Goal: Use online tool/utility: Use online tool/utility

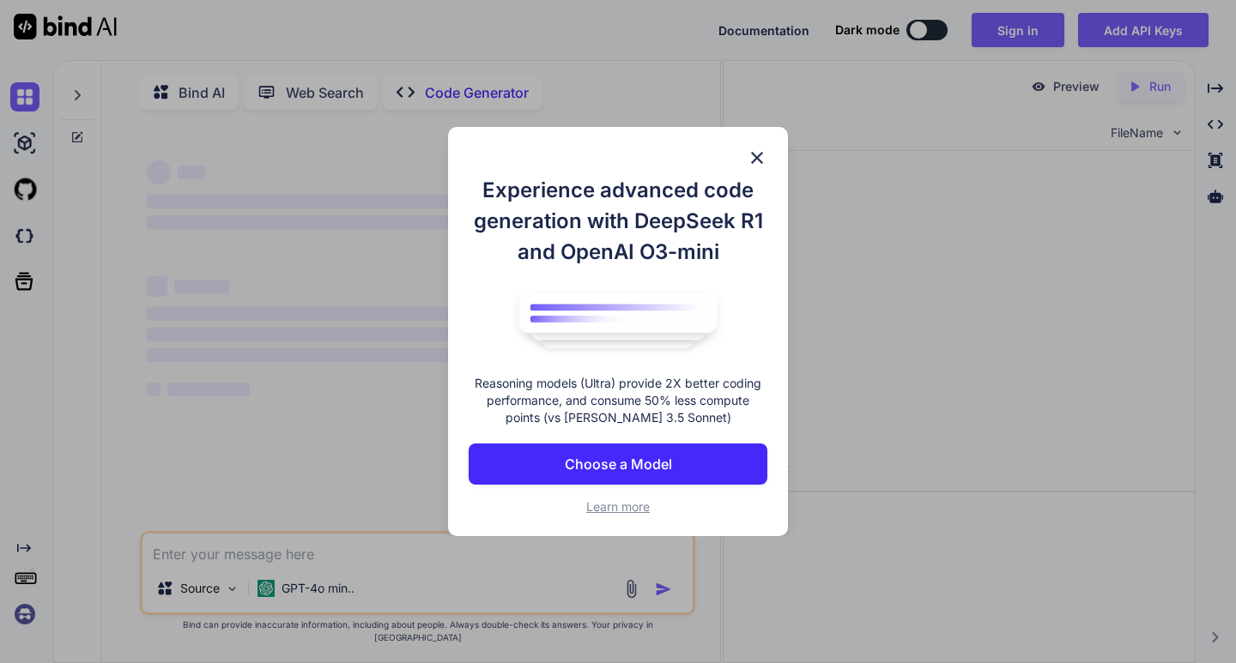
click at [871, 531] on div "Experience advanced code generation with DeepSeek R1 and OpenAI O3-mini Reasoni…" at bounding box center [618, 331] width 1236 height 663
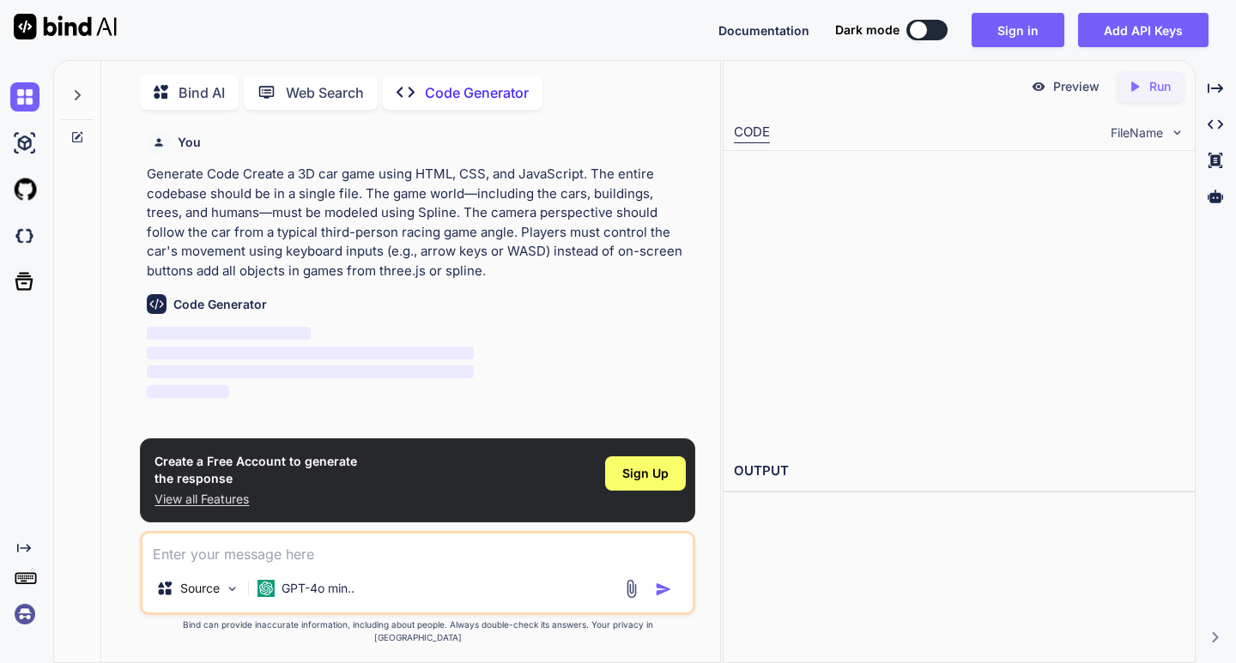
scroll to position [7, 0]
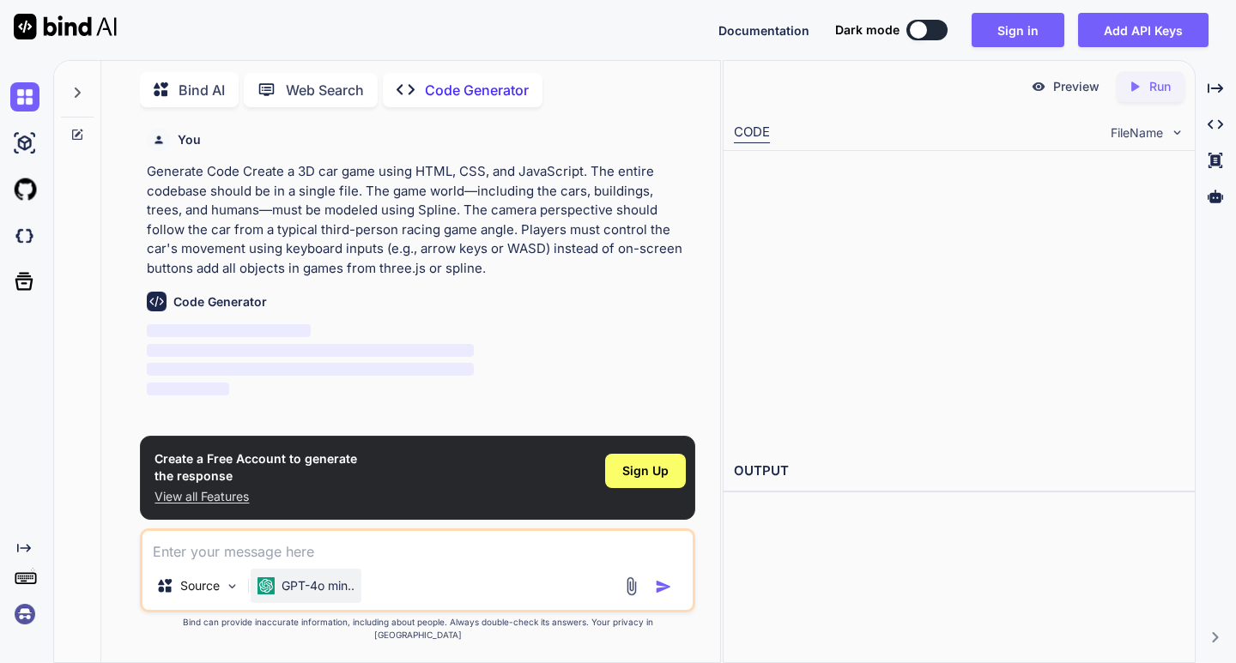
click at [347, 593] on p "GPT-4o min.." at bounding box center [318, 586] width 73 height 17
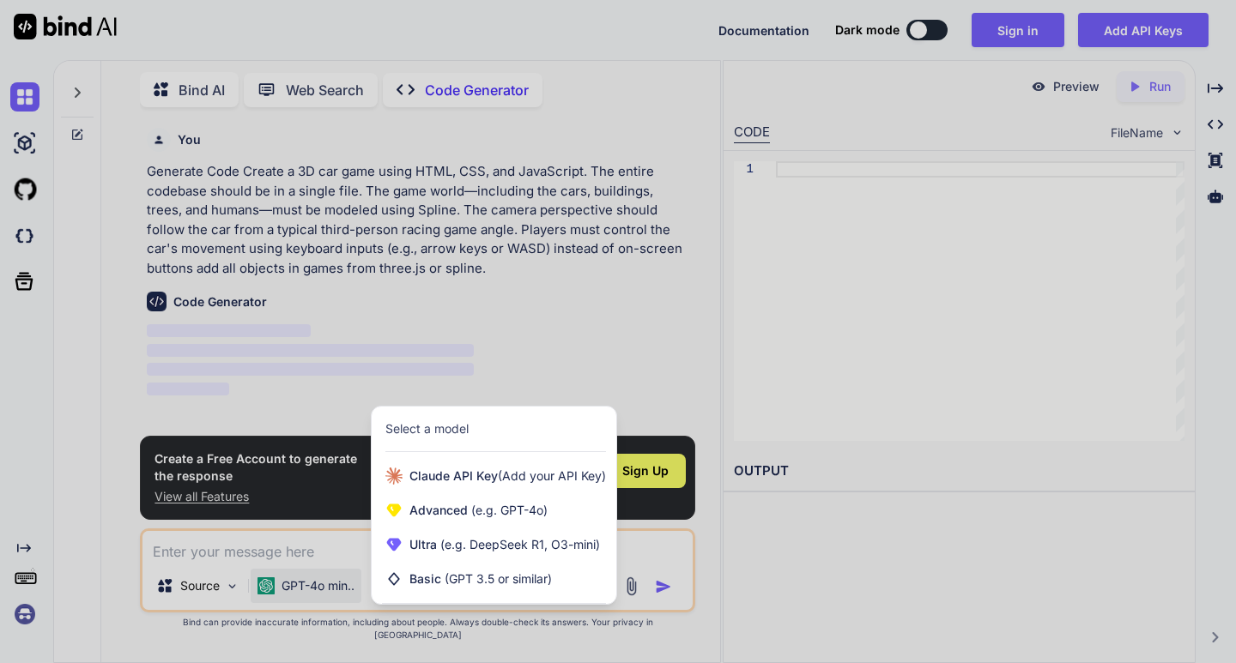
click at [543, 378] on div at bounding box center [618, 331] width 1236 height 663
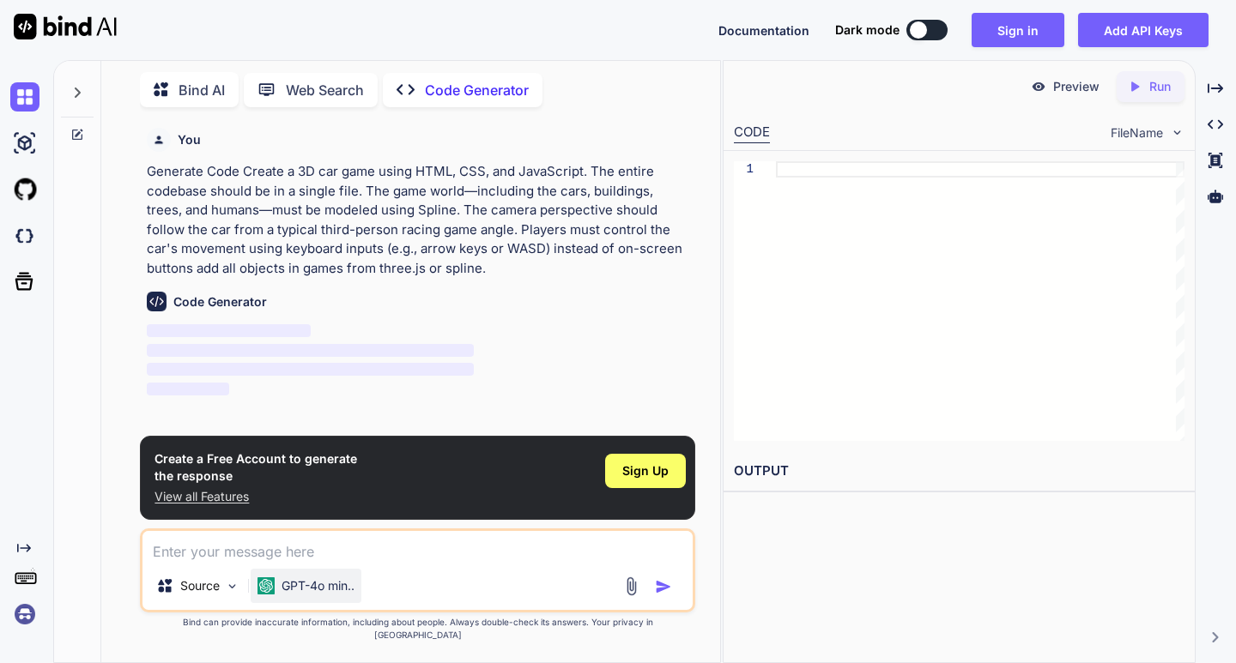
click at [314, 595] on p "GPT-4o min.." at bounding box center [318, 586] width 73 height 17
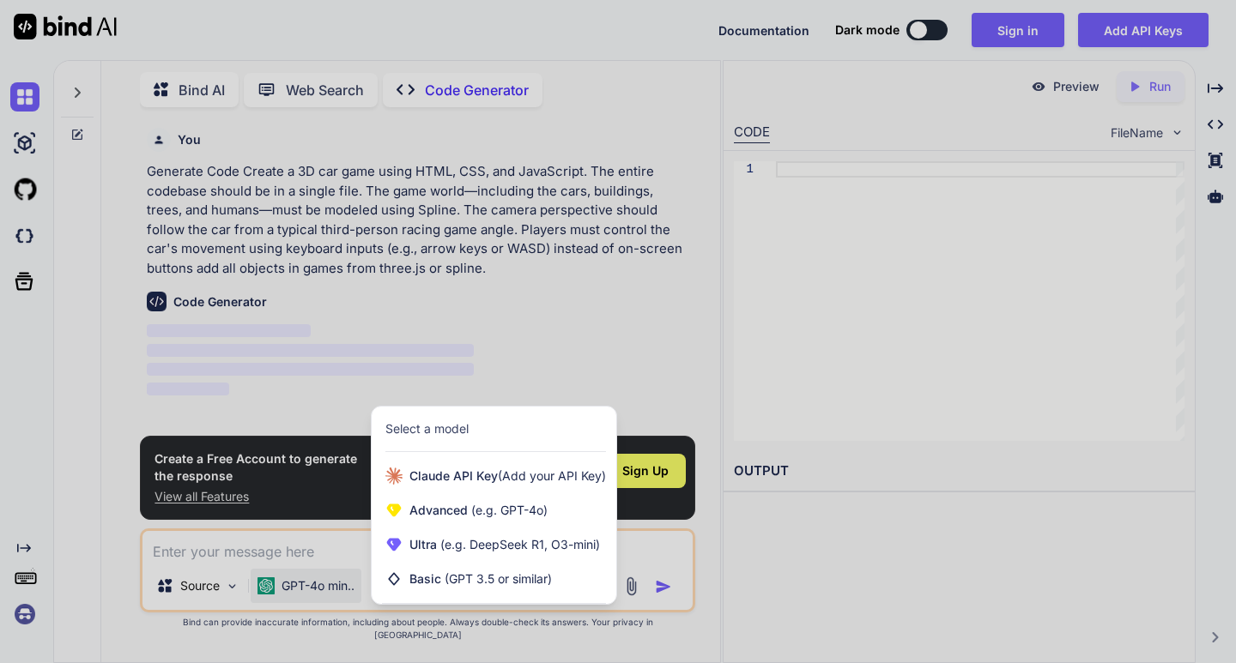
click at [651, 284] on div at bounding box center [618, 331] width 1236 height 663
type textarea "x"
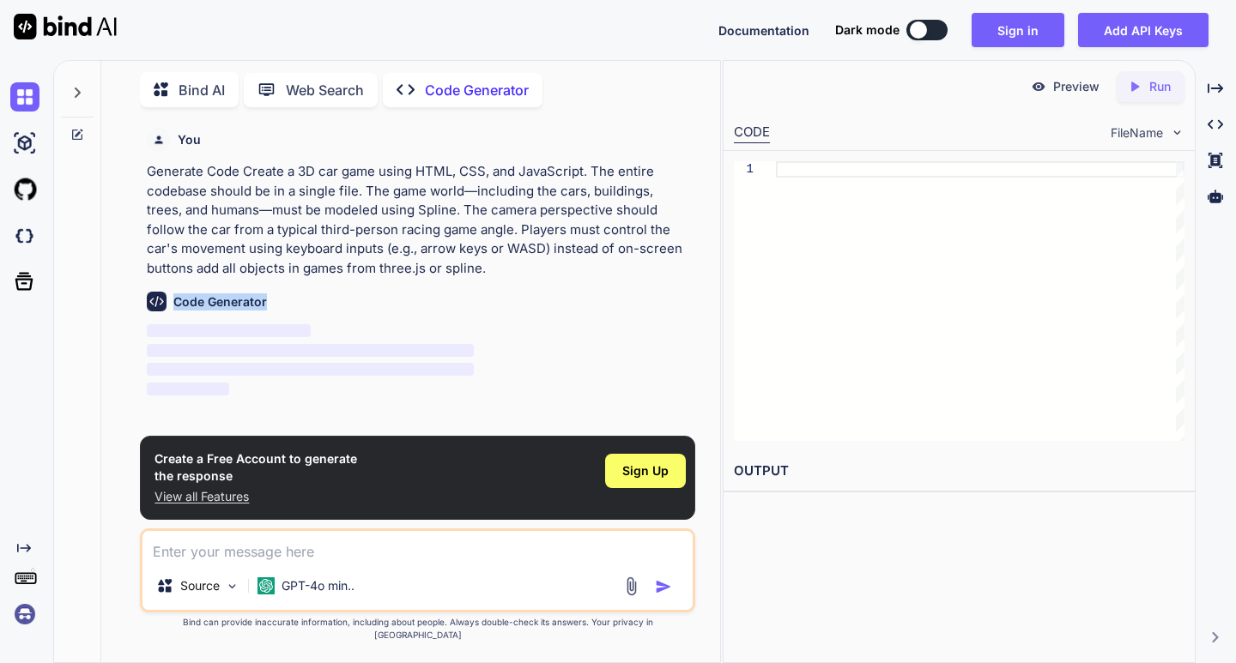
drag, startPoint x: 173, startPoint y: 303, endPoint x: 270, endPoint y: 289, distance: 98.0
click at [270, 289] on div "Code Generator ‌ ‌ ‌ ‌" at bounding box center [419, 338] width 544 height 121
click at [322, 373] on span "‌" at bounding box center [310, 369] width 327 height 13
click at [319, 372] on span "‌" at bounding box center [310, 369] width 327 height 13
click at [916, 37] on div at bounding box center [918, 29] width 17 height 17
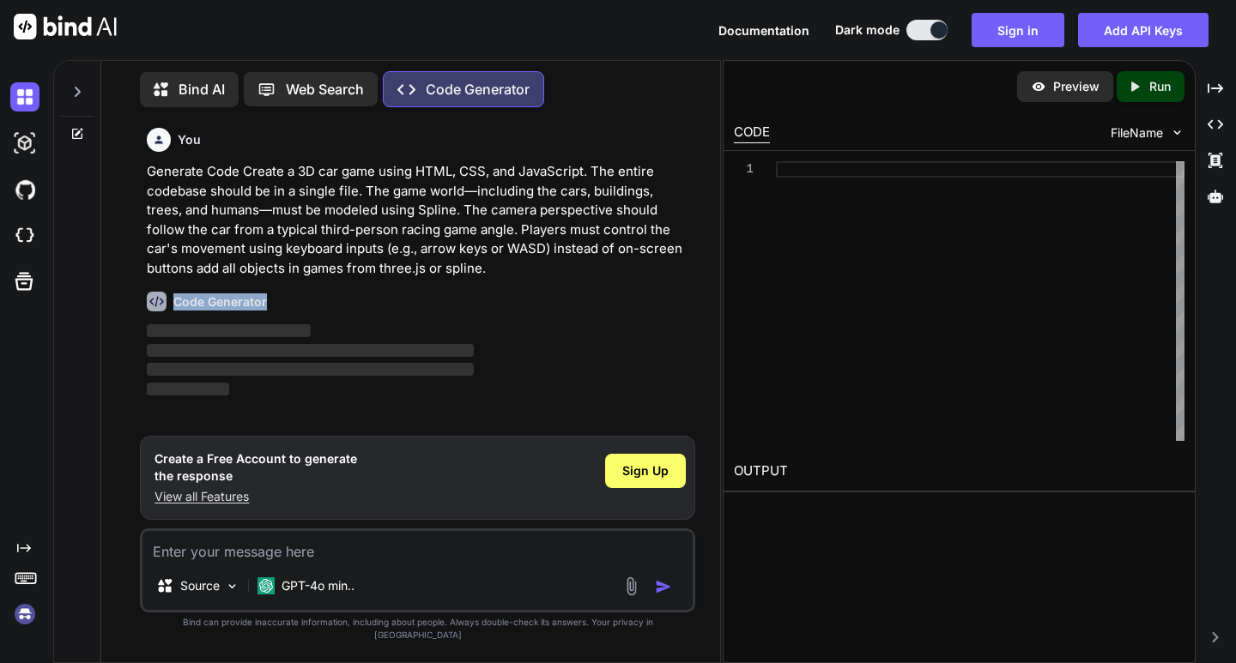
click at [264, 304] on h6 "Code Generator" at bounding box center [220, 302] width 94 height 17
click at [923, 31] on button at bounding box center [926, 30] width 41 height 21
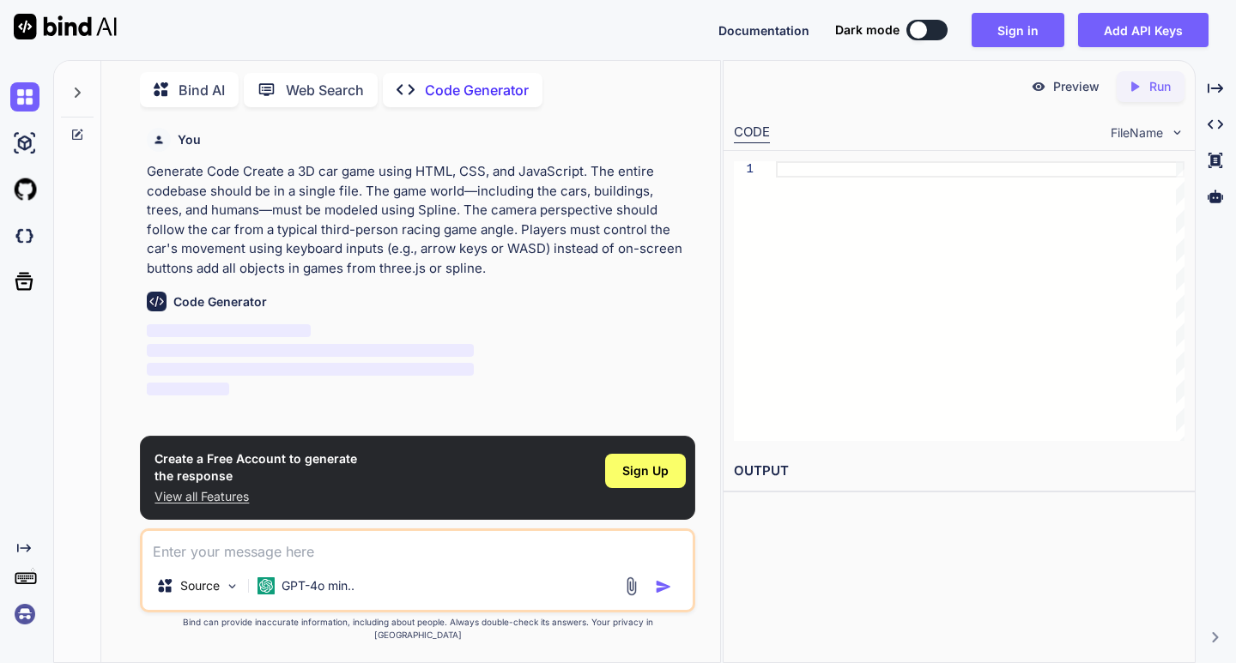
click at [923, 31] on div at bounding box center [918, 29] width 17 height 17
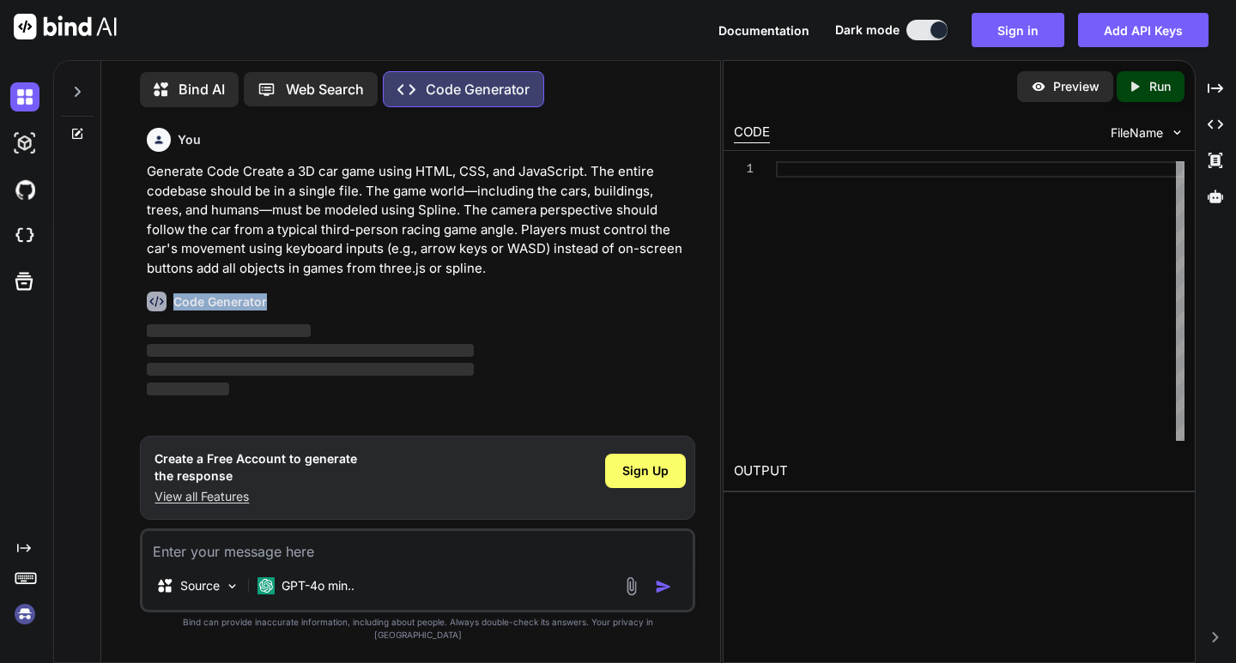
drag, startPoint x: 266, startPoint y: 300, endPoint x: 177, endPoint y: 309, distance: 89.7
click at [177, 309] on div "Code Generator" at bounding box center [419, 302] width 544 height 20
click at [270, 317] on div "Code Generator ‌ ‌ ‌ ‌" at bounding box center [419, 338] width 544 height 121
drag, startPoint x: 263, startPoint y: 316, endPoint x: 191, endPoint y: 309, distance: 72.4
click at [191, 309] on div "Code Generator ‌ ‌ ‌ ‌" at bounding box center [419, 338] width 544 height 121
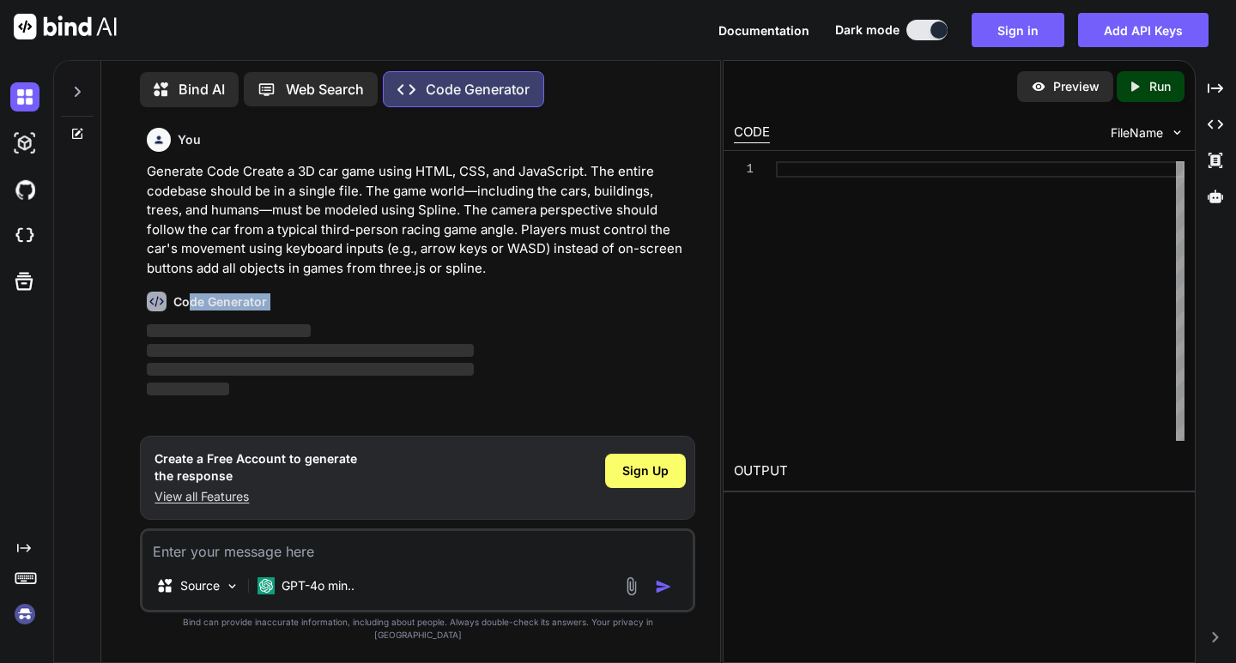
click at [286, 297] on div "Code Generator" at bounding box center [419, 302] width 544 height 20
drag, startPoint x: 274, startPoint y: 310, endPoint x: 257, endPoint y: 319, distance: 18.8
click at [258, 318] on div "Code Generator ‌ ‌ ‌ ‌" at bounding box center [419, 338] width 544 height 121
click at [779, 173] on div at bounding box center [980, 301] width 409 height 280
click at [948, 33] on div at bounding box center [938, 29] width 17 height 17
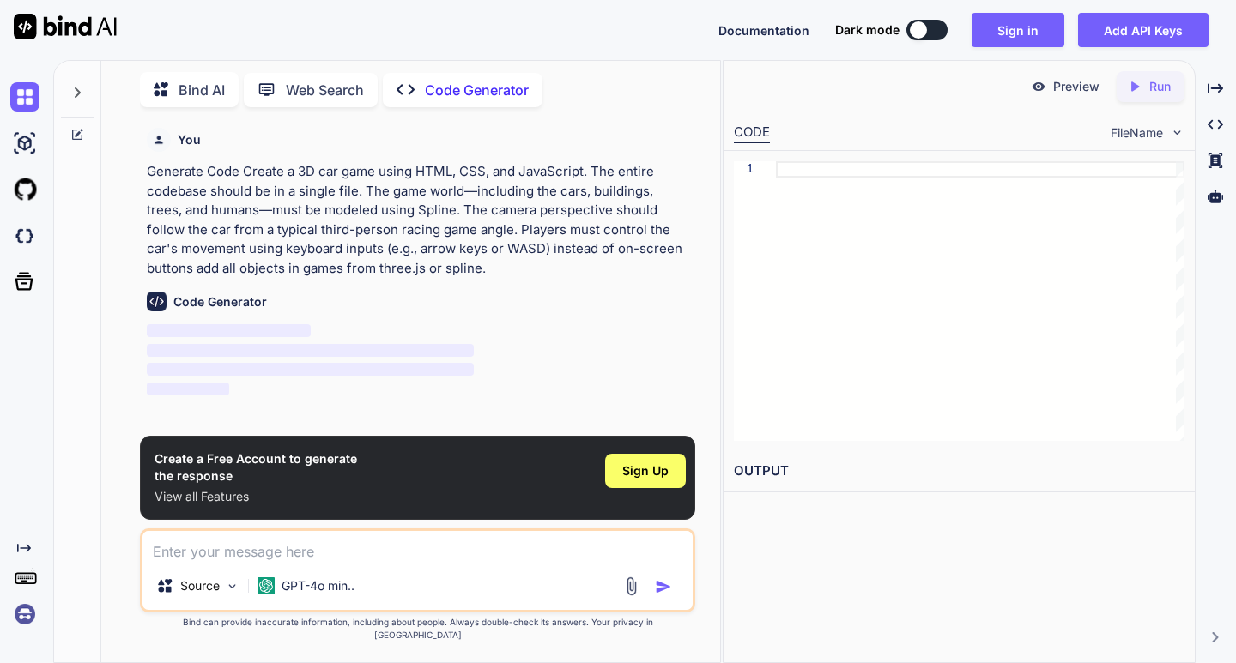
click at [756, 170] on div at bounding box center [755, 169] width 42 height 16
click at [948, 24] on button at bounding box center [926, 30] width 41 height 21
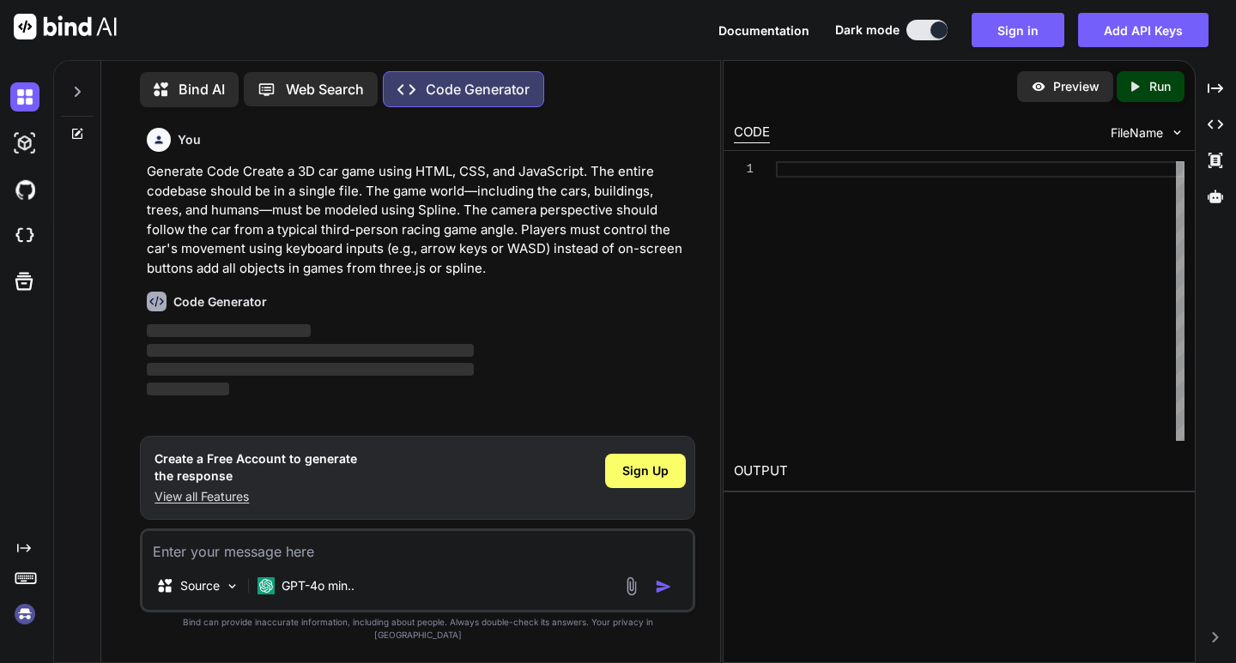
click at [917, 35] on button at bounding box center [926, 30] width 41 height 21
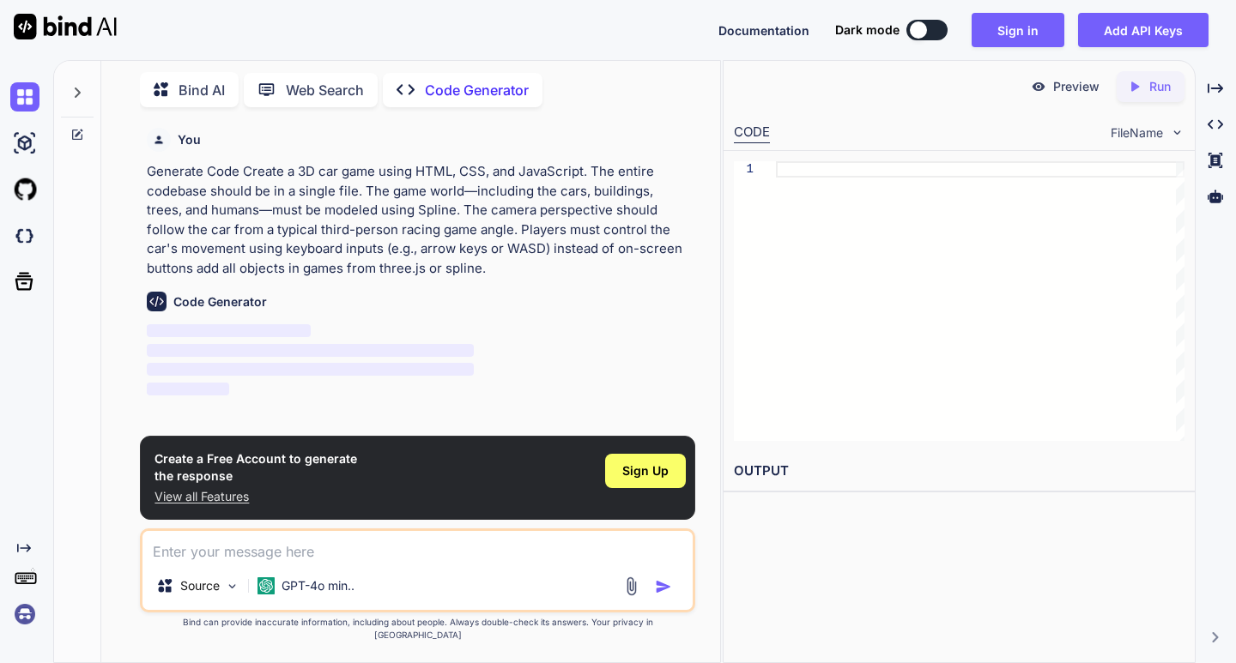
click at [917, 35] on div at bounding box center [918, 29] width 17 height 17
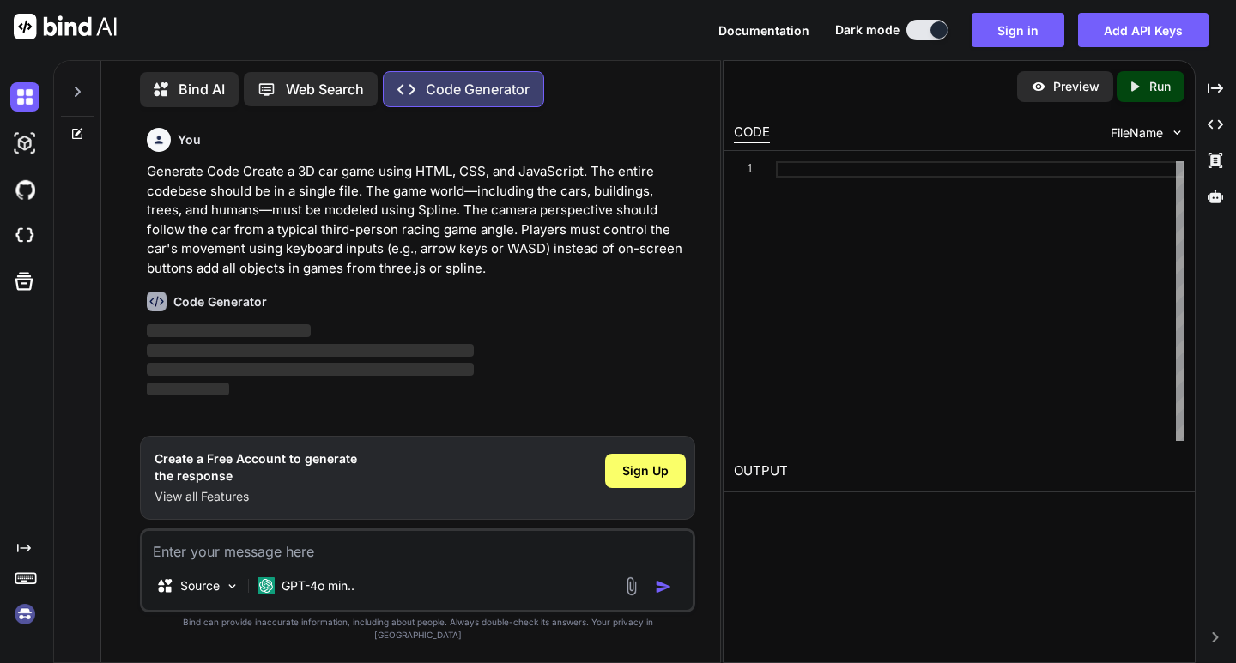
click at [917, 35] on button at bounding box center [926, 30] width 41 height 21
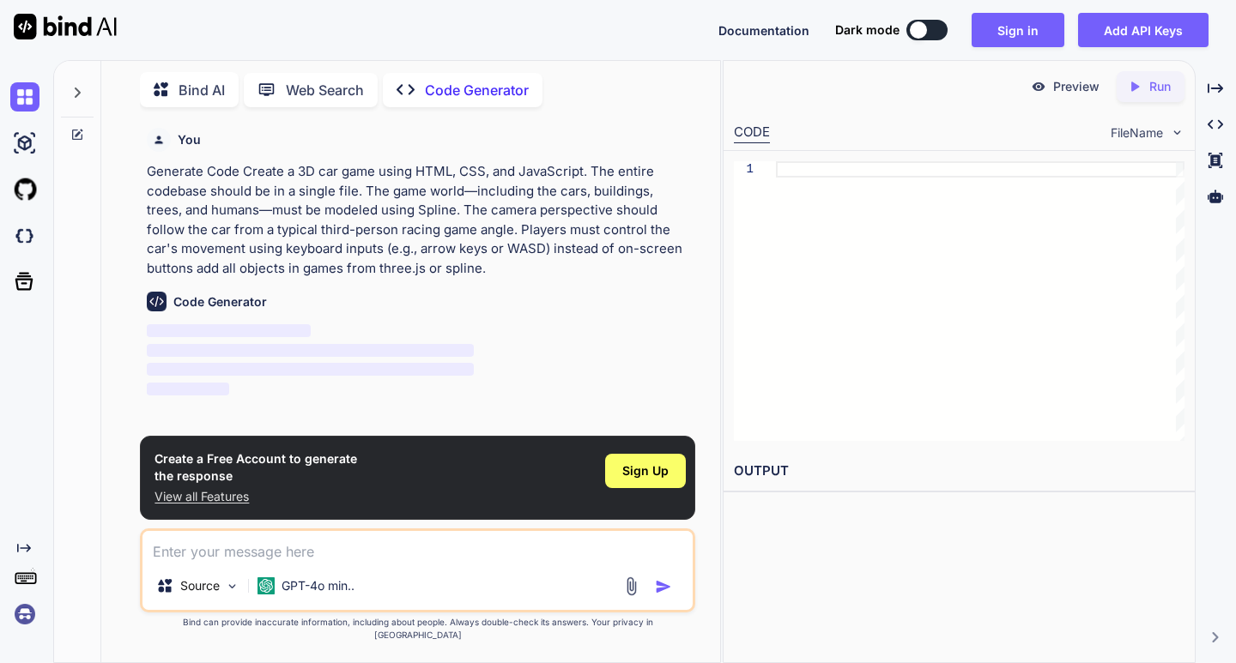
click at [917, 35] on div at bounding box center [918, 29] width 17 height 17
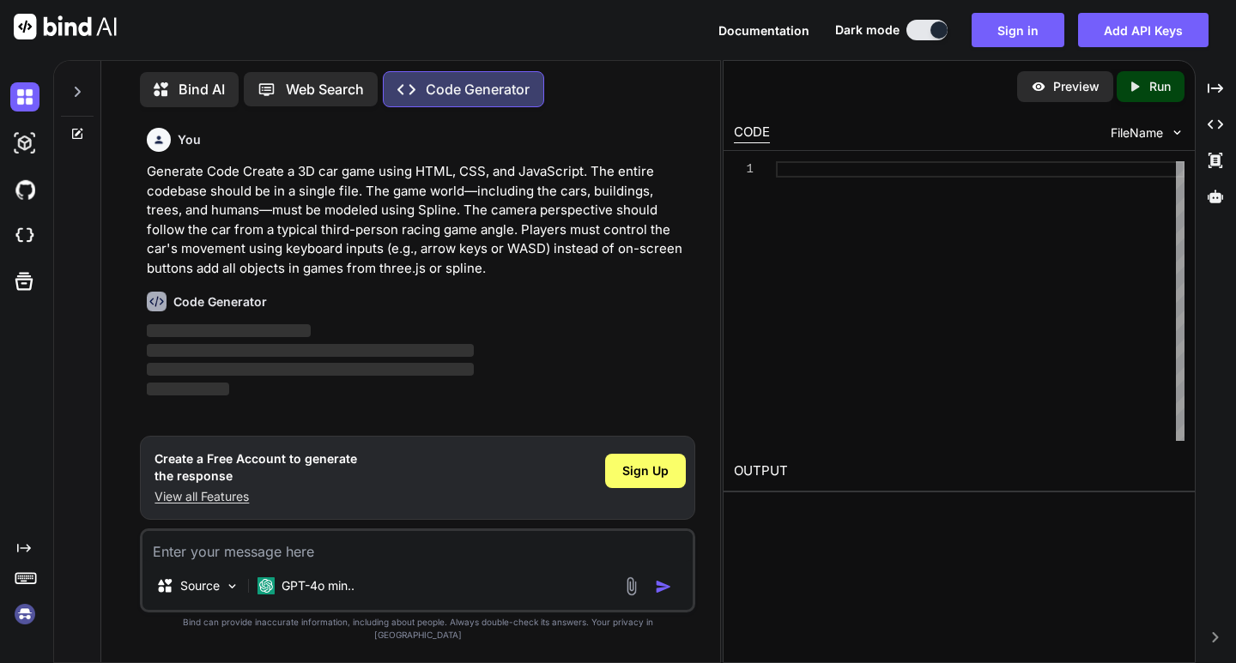
click at [917, 35] on button at bounding box center [926, 30] width 41 height 21
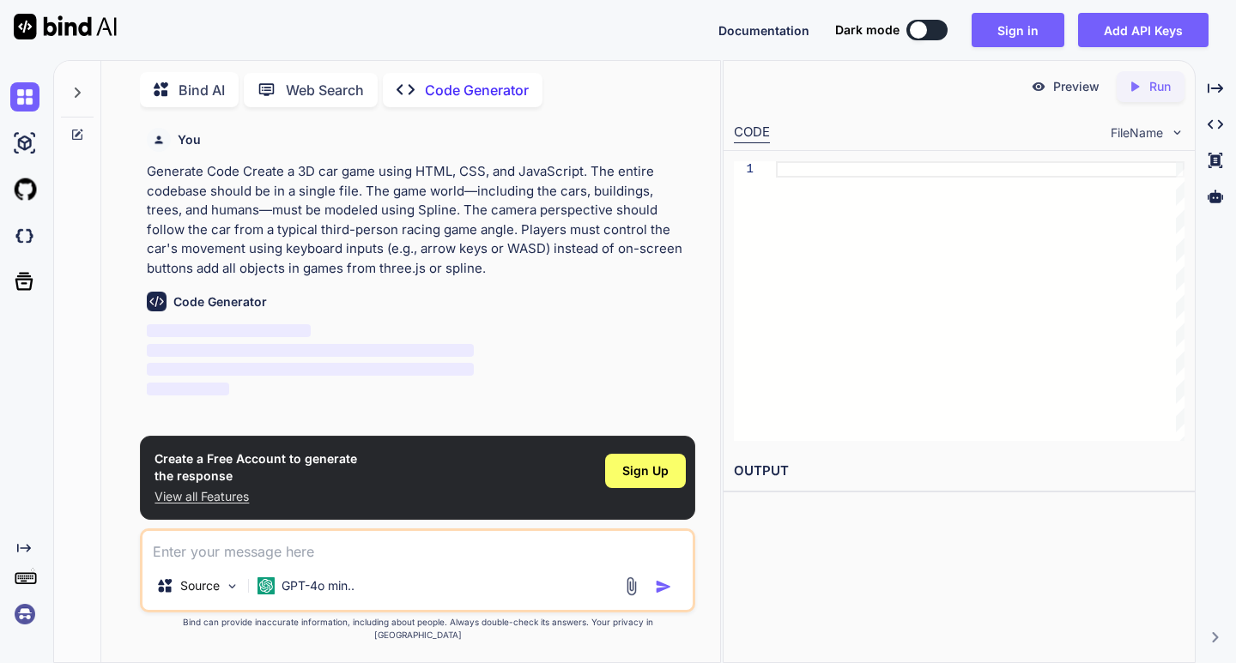
click at [917, 35] on div at bounding box center [918, 29] width 17 height 17
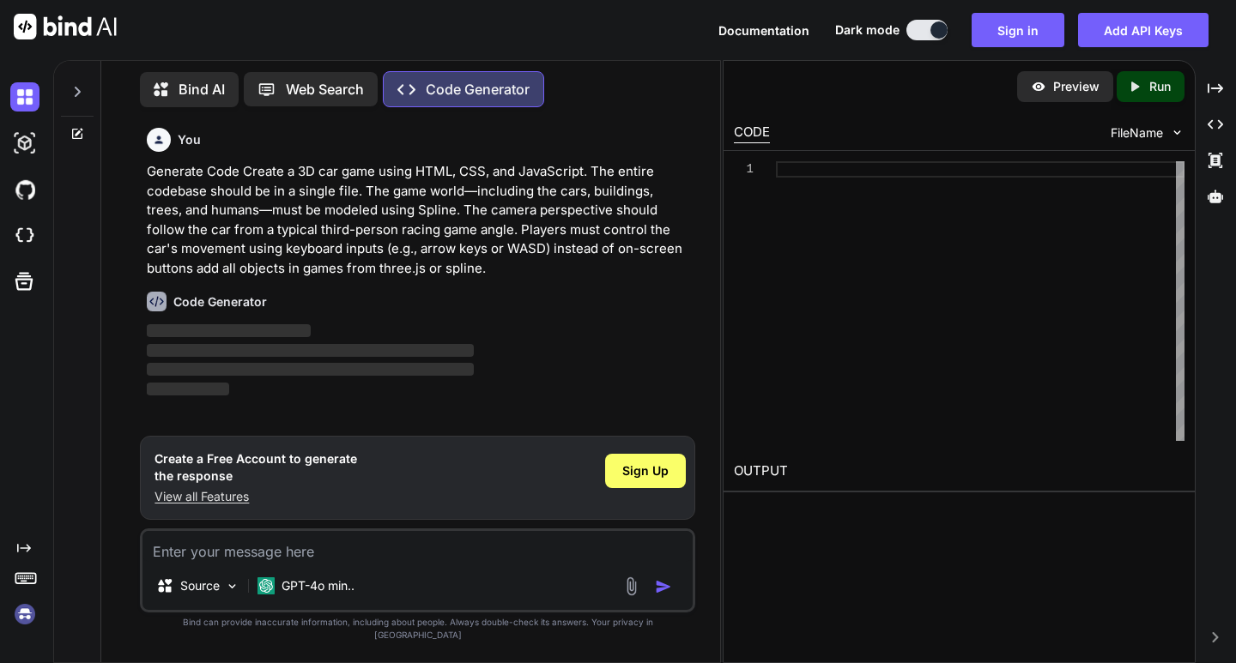
click at [917, 35] on button at bounding box center [926, 30] width 41 height 21
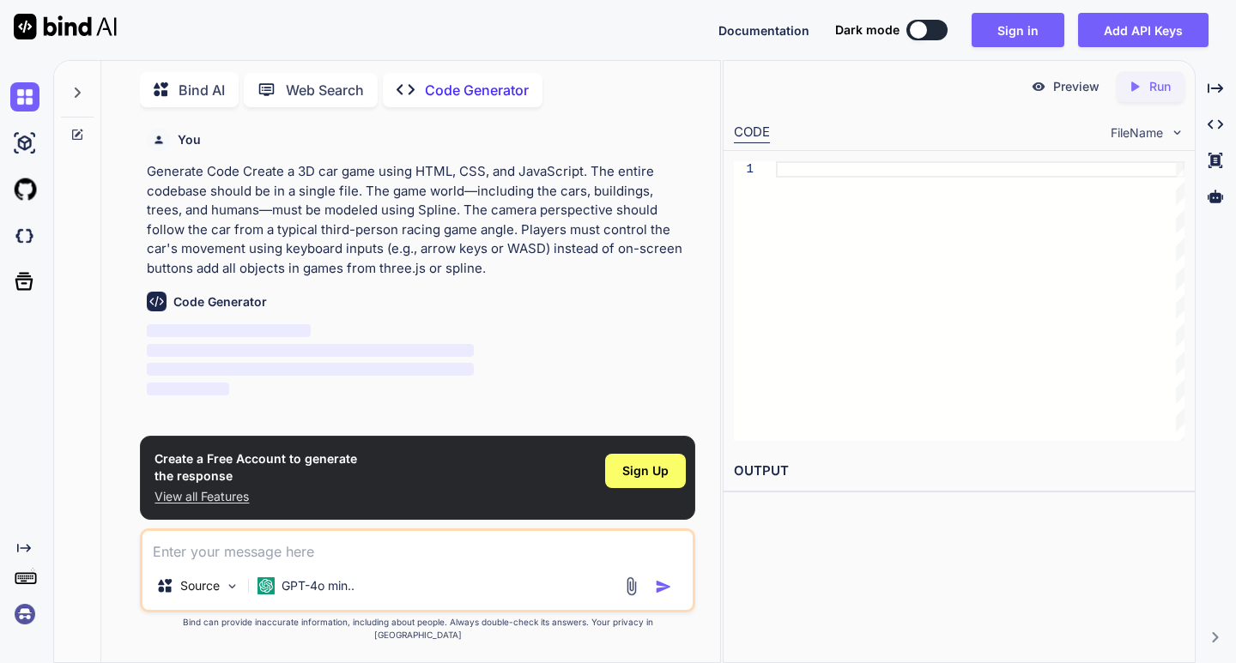
click at [917, 35] on button at bounding box center [926, 30] width 41 height 21
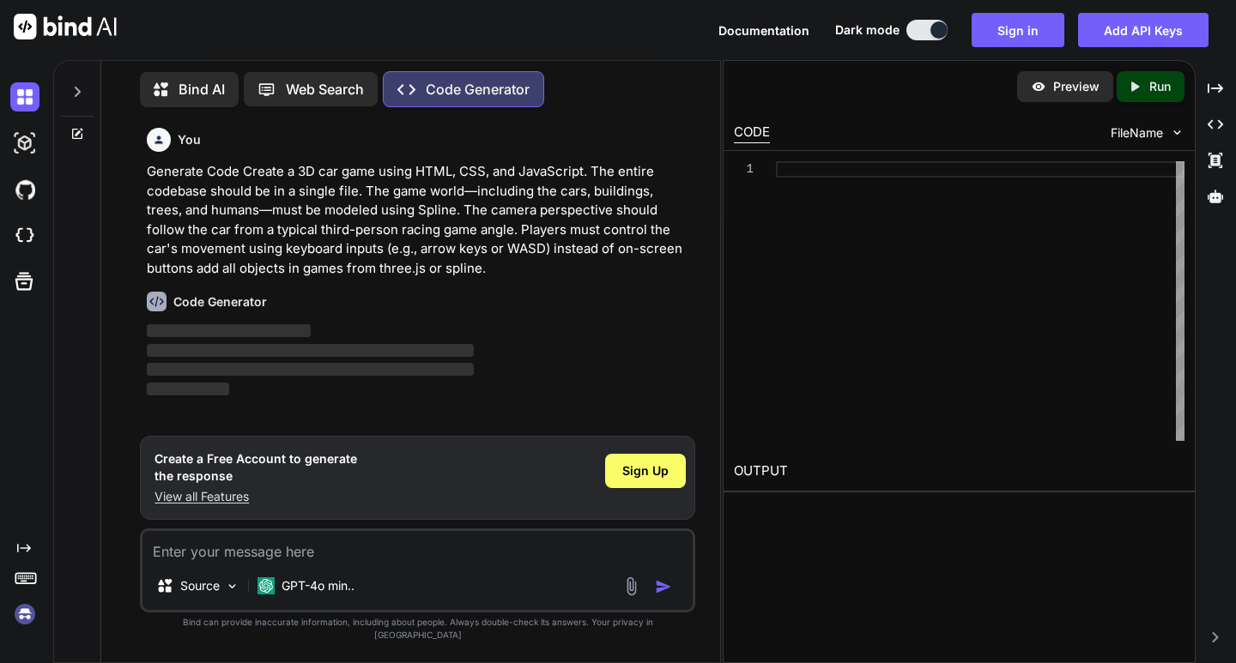
click at [917, 35] on button at bounding box center [926, 30] width 41 height 21
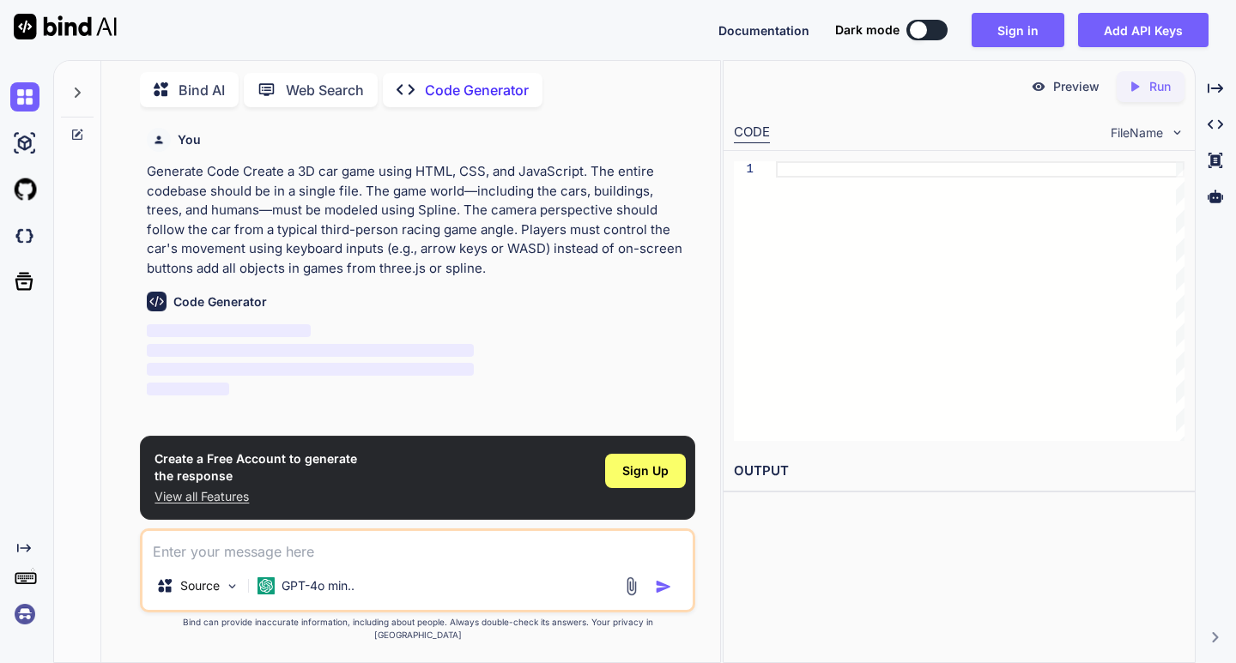
click at [917, 35] on div at bounding box center [918, 29] width 17 height 17
click at [917, 35] on button at bounding box center [926, 30] width 41 height 21
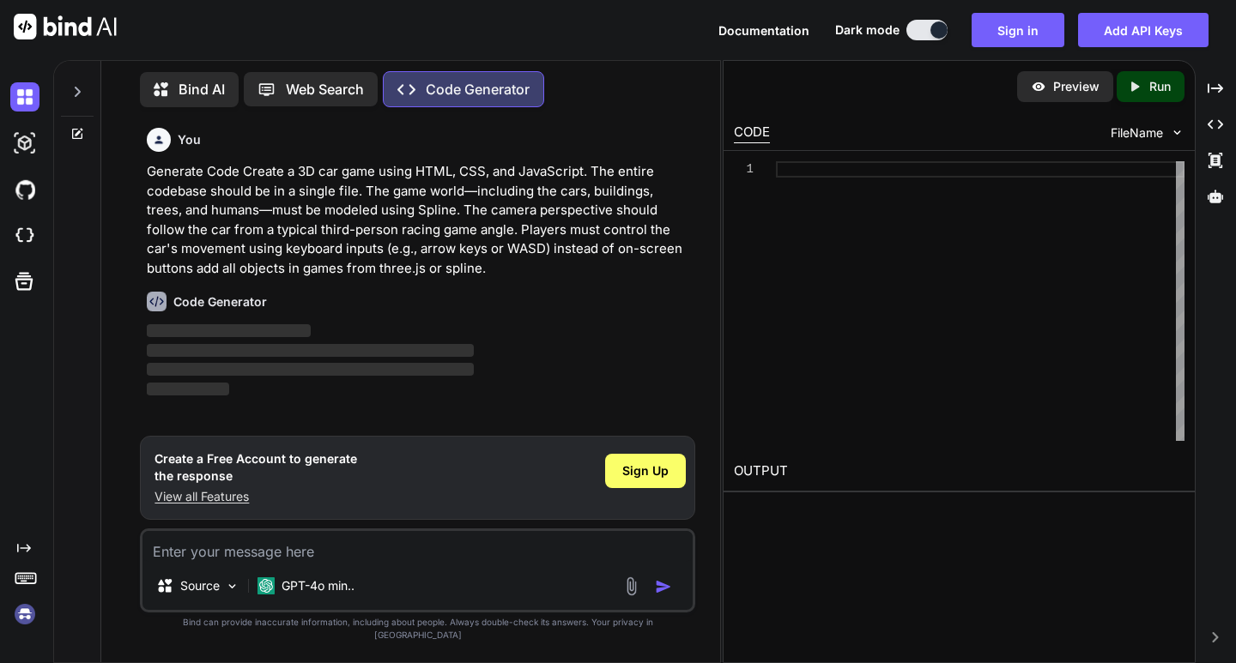
click at [917, 35] on button at bounding box center [926, 30] width 41 height 21
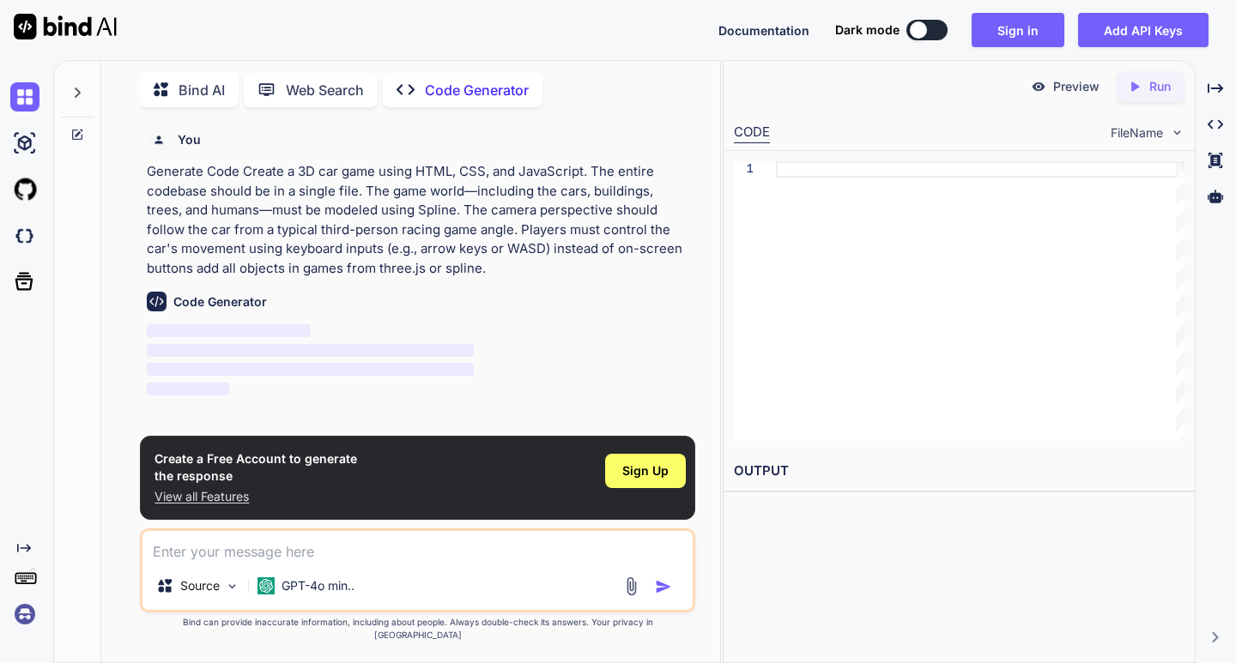
click at [917, 35] on button at bounding box center [926, 30] width 41 height 21
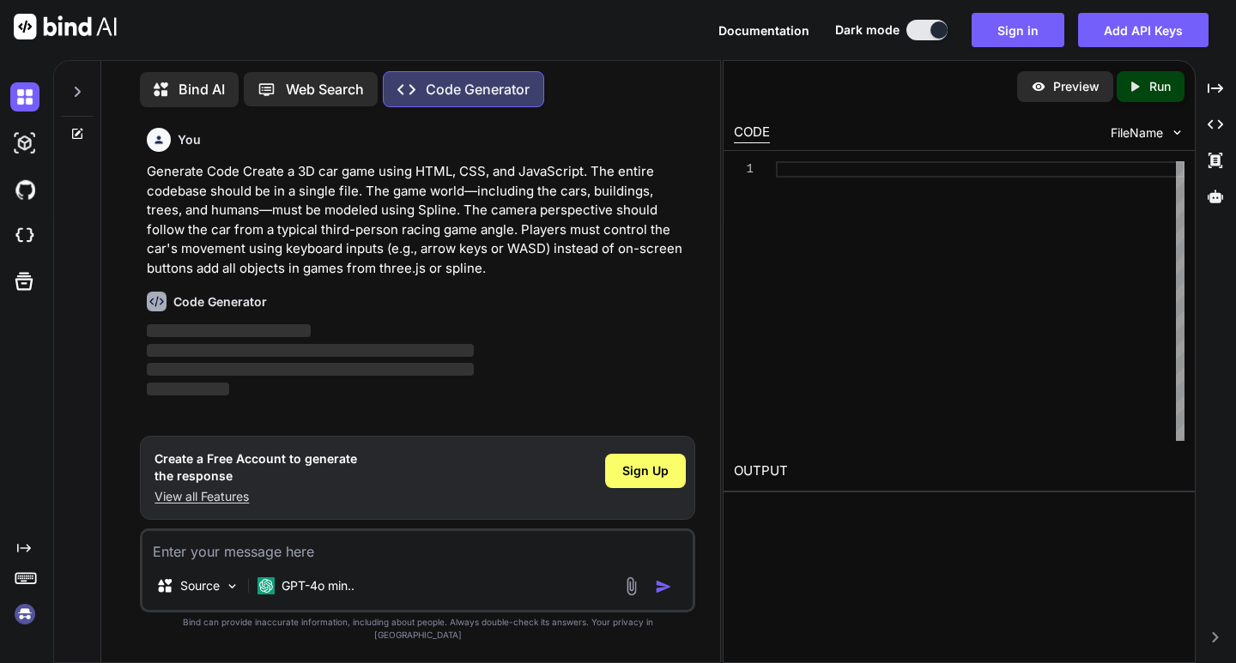
click at [917, 35] on button at bounding box center [926, 30] width 41 height 21
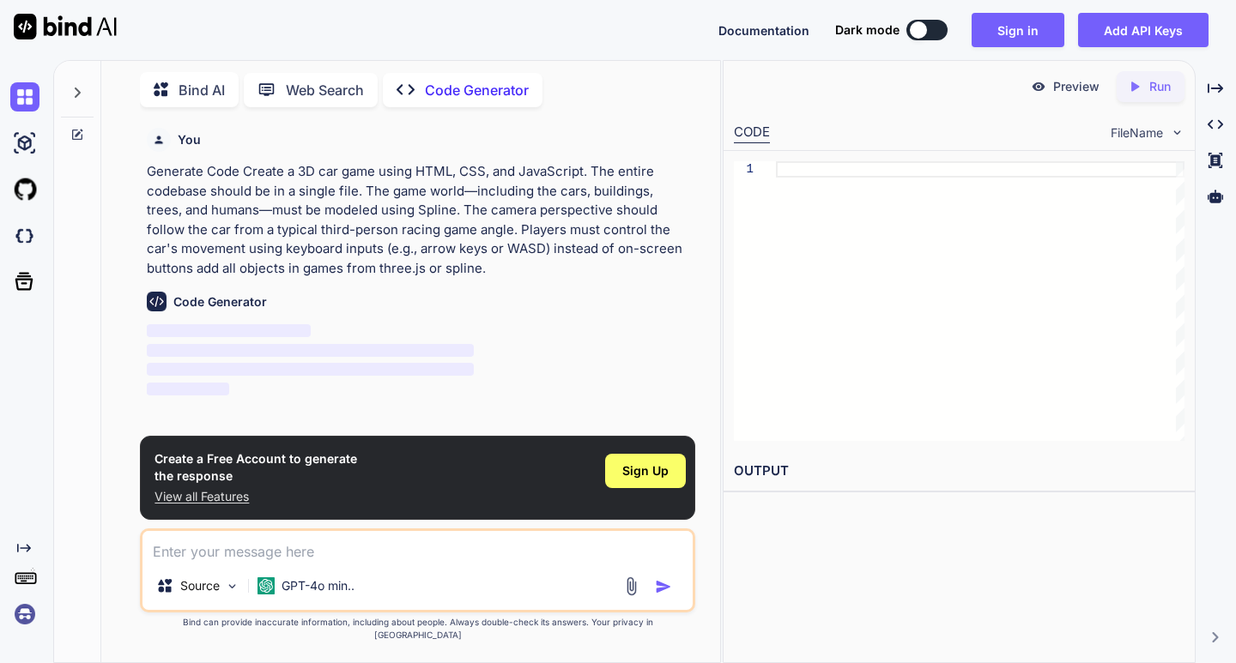
click at [917, 35] on div at bounding box center [918, 29] width 17 height 17
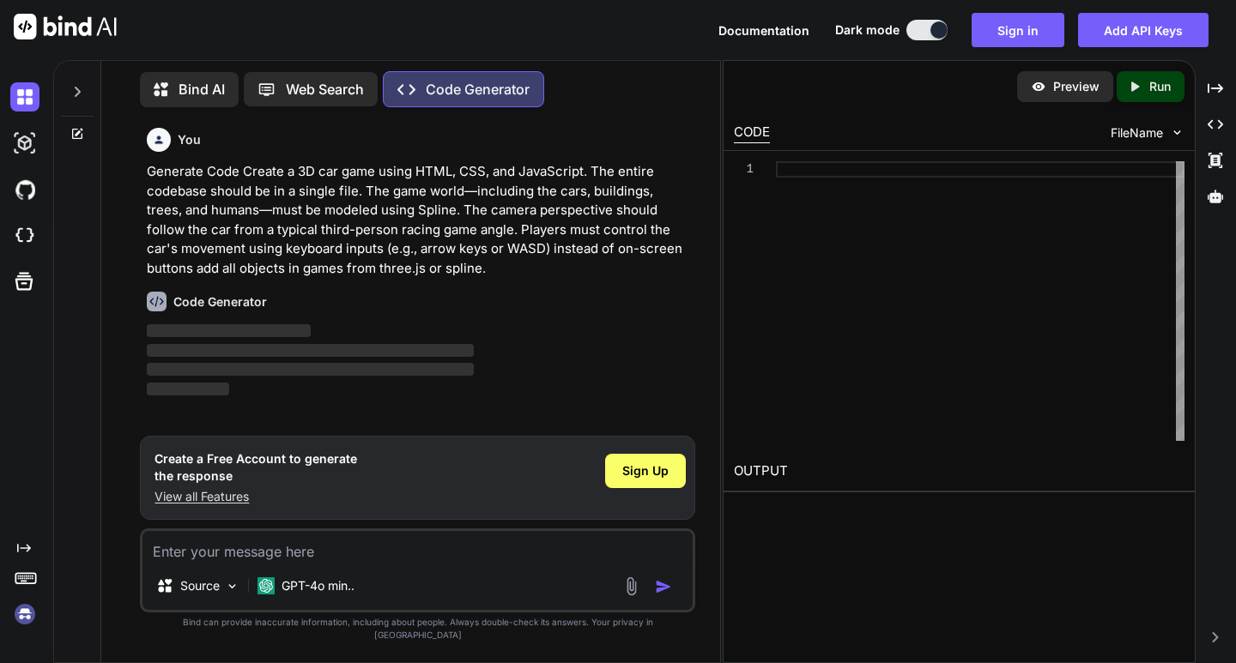
click at [917, 35] on button at bounding box center [926, 30] width 41 height 21
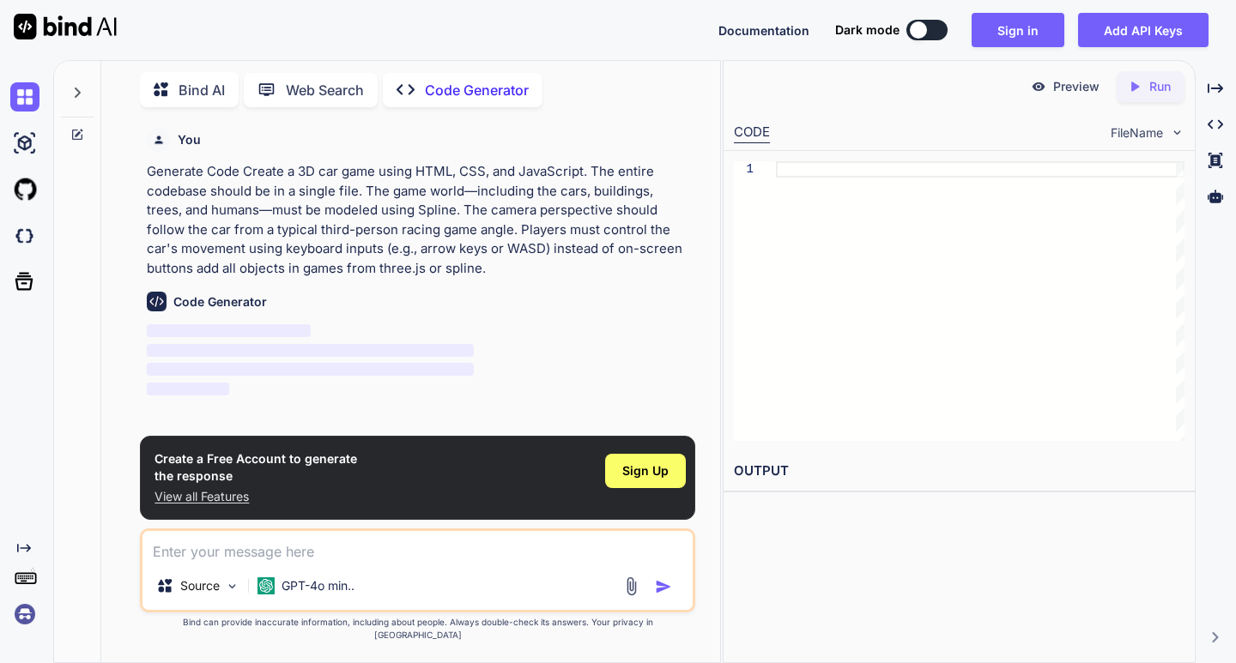
click at [917, 35] on button at bounding box center [926, 30] width 41 height 21
click at [917, 35] on div at bounding box center [918, 29] width 17 height 17
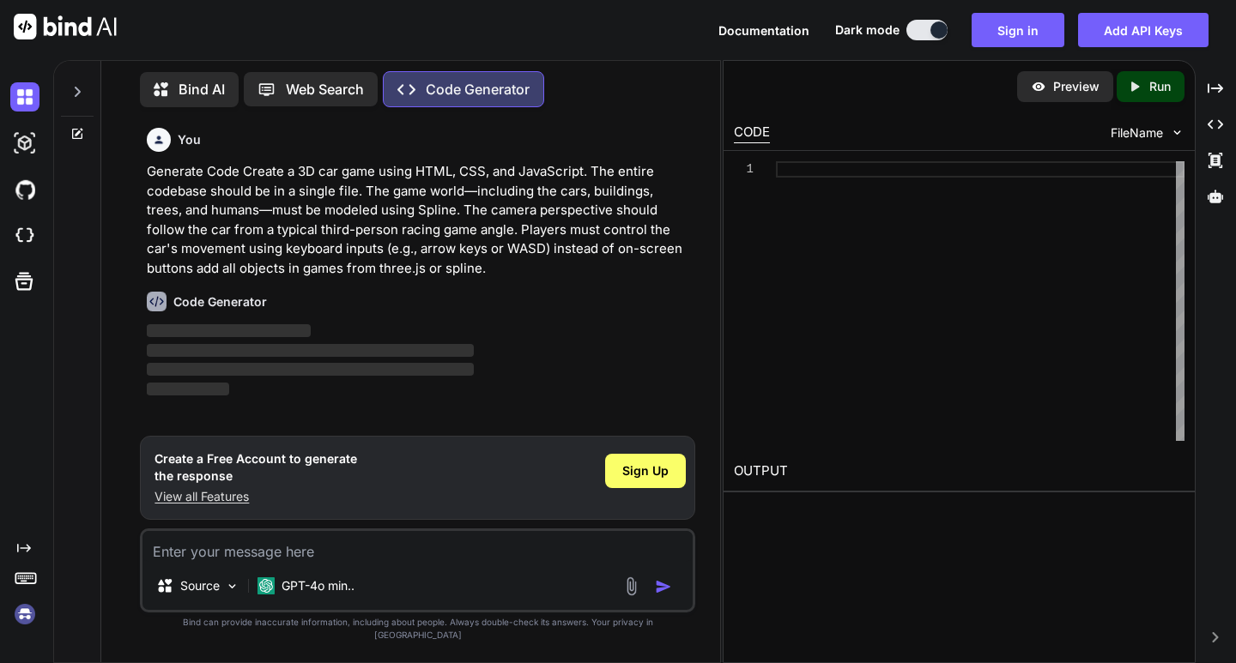
click at [917, 35] on button at bounding box center [926, 30] width 41 height 21
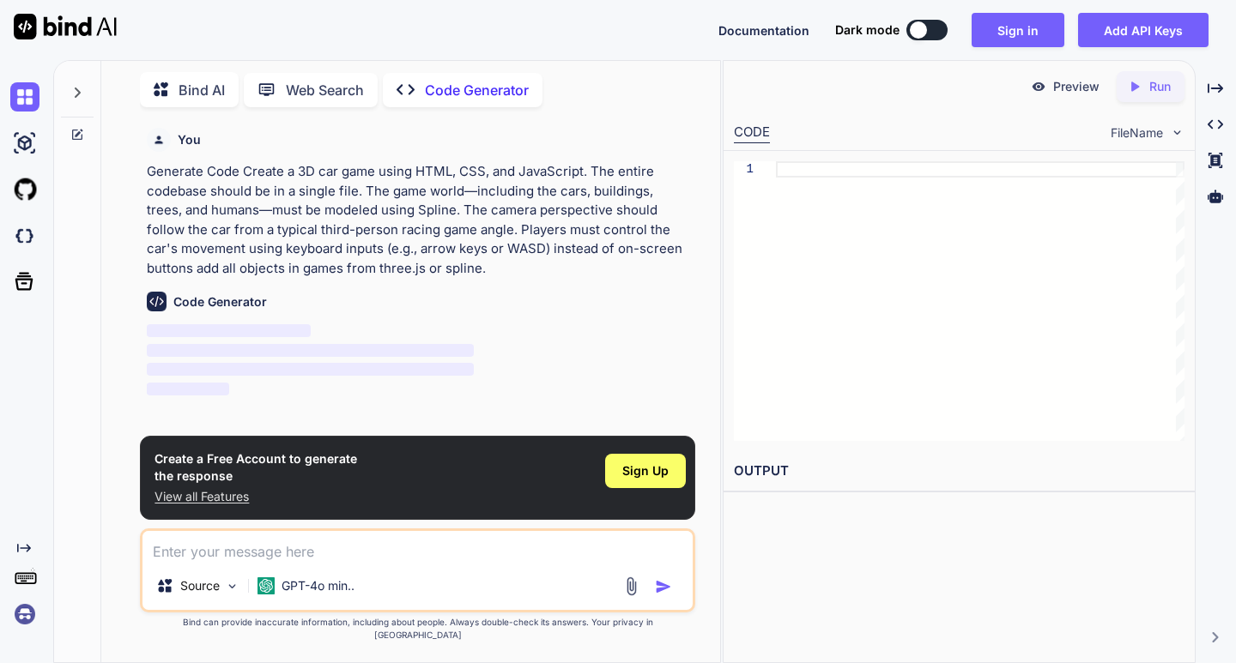
click at [917, 35] on div at bounding box center [918, 29] width 17 height 17
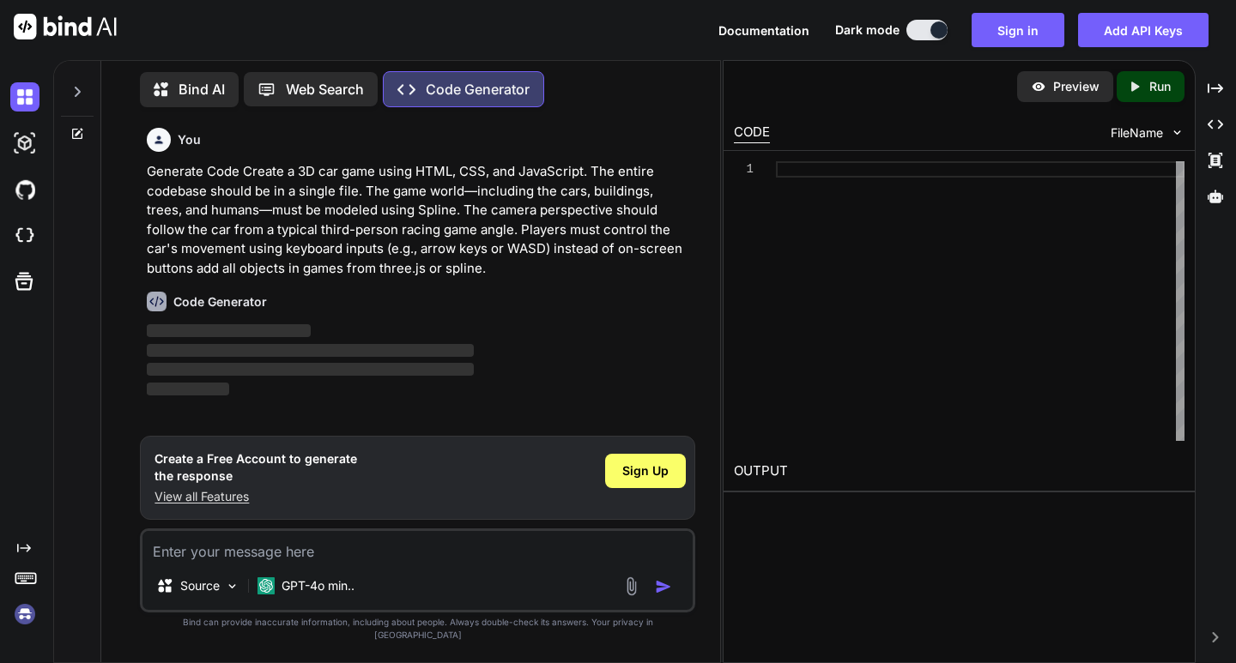
click at [917, 35] on button at bounding box center [926, 30] width 41 height 21
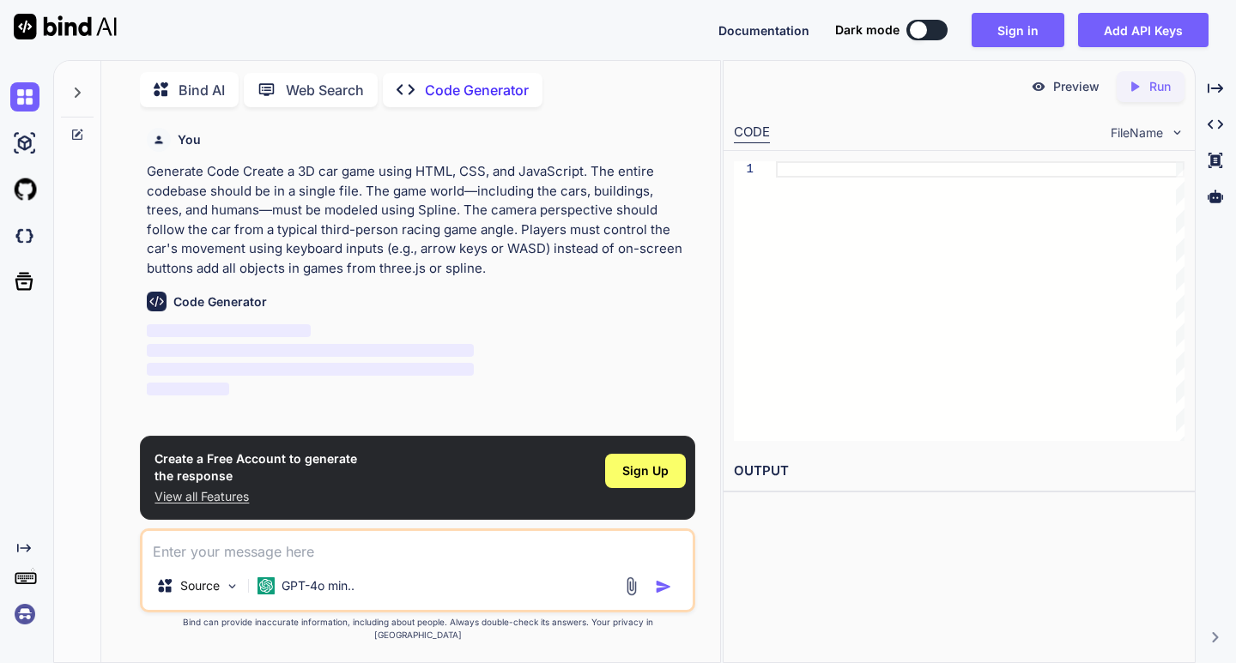
click at [917, 35] on div at bounding box center [918, 29] width 17 height 17
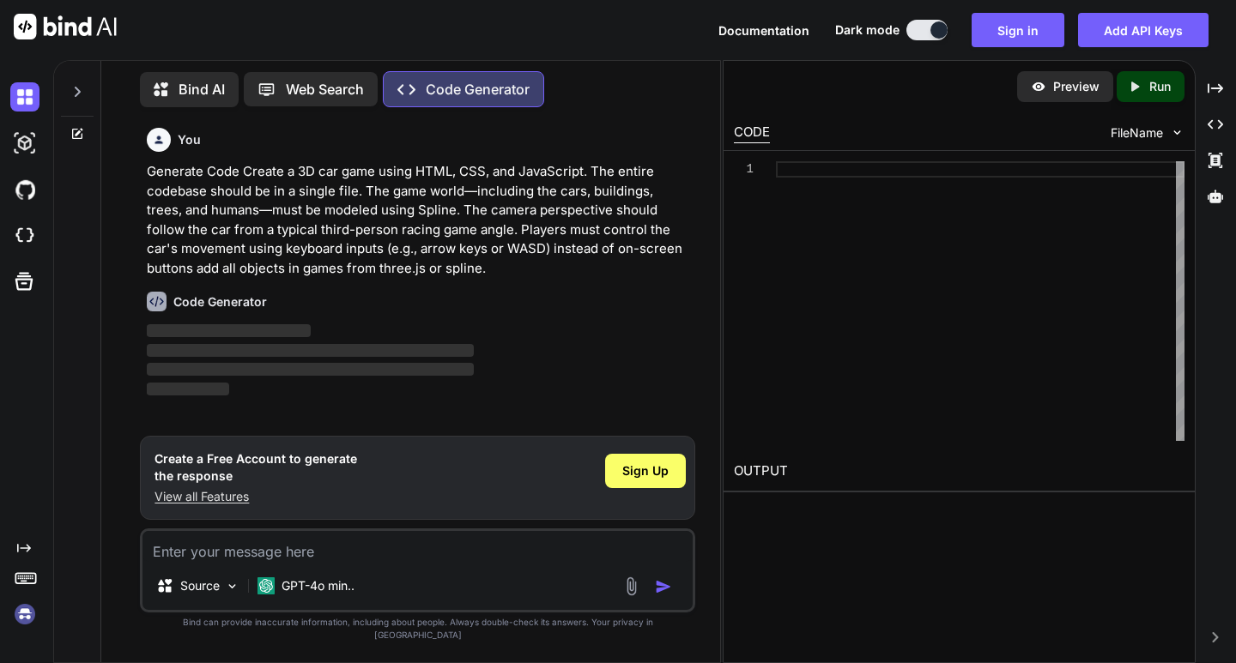
click at [917, 35] on button at bounding box center [926, 30] width 41 height 21
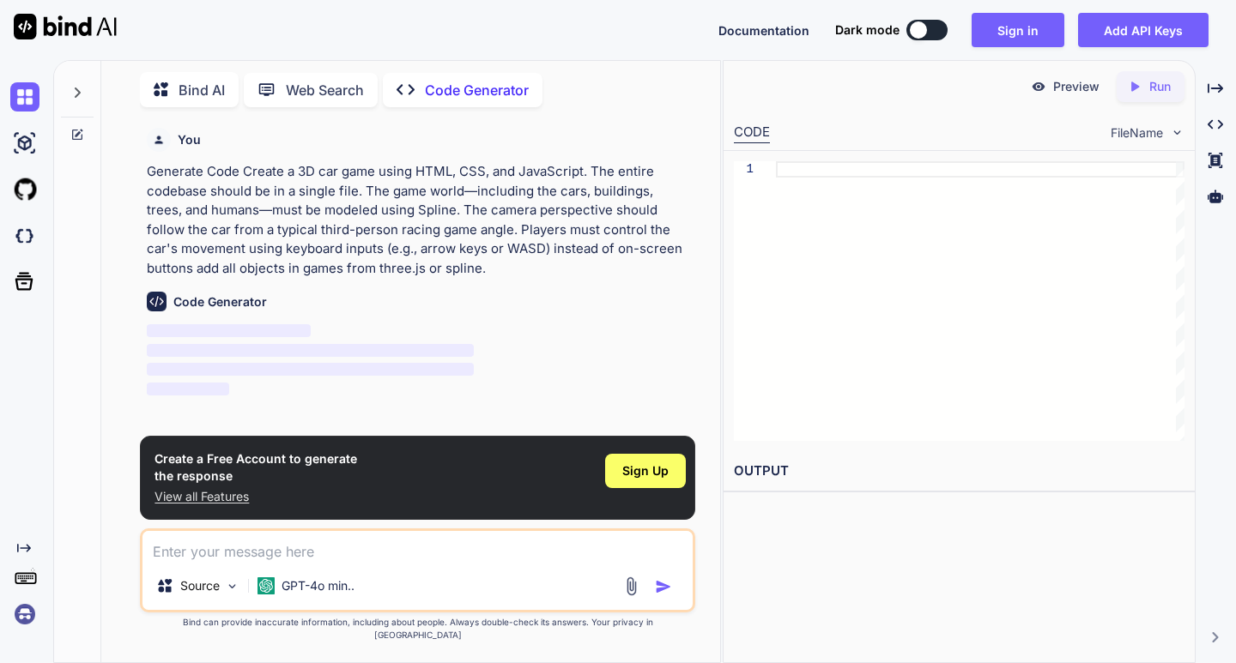
click at [918, 34] on div at bounding box center [918, 29] width 17 height 17
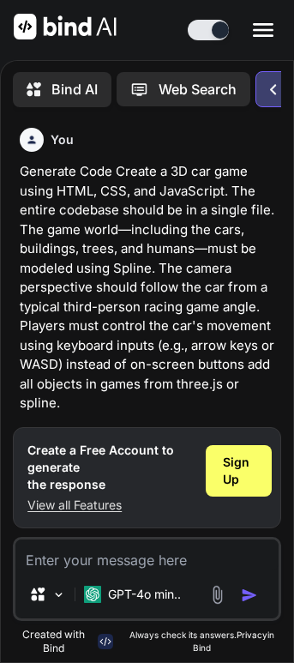
click at [272, 31] on icon at bounding box center [263, 30] width 21 height 14
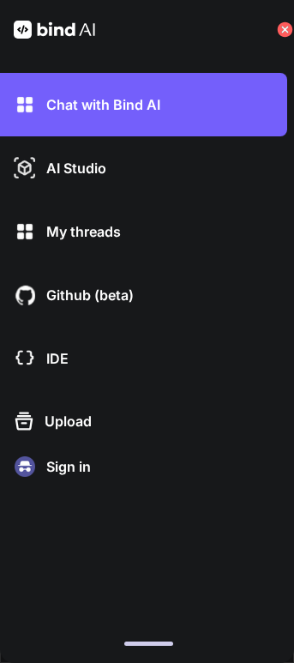
click at [285, 33] on icon at bounding box center [285, 29] width 15 height 15
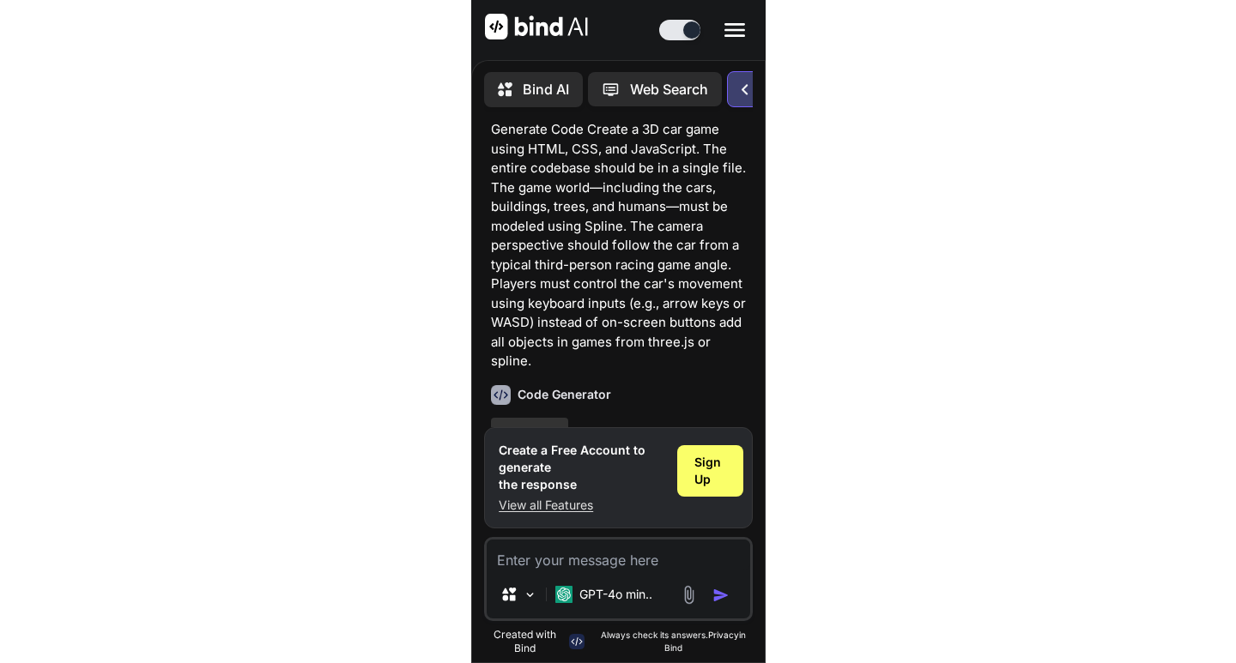
scroll to position [107, 0]
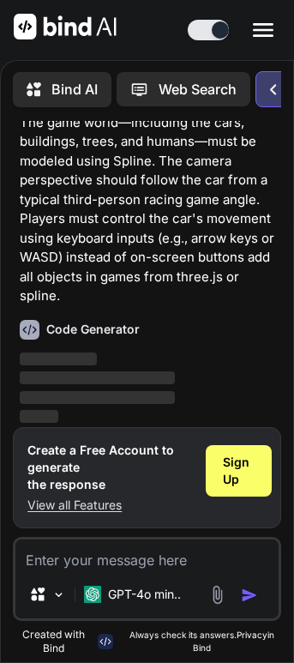
click at [281, 90] on icon "Created with Pixso." at bounding box center [279, 90] width 18 height 18
click at [278, 81] on icon "Created with Pixso." at bounding box center [279, 90] width 18 height 18
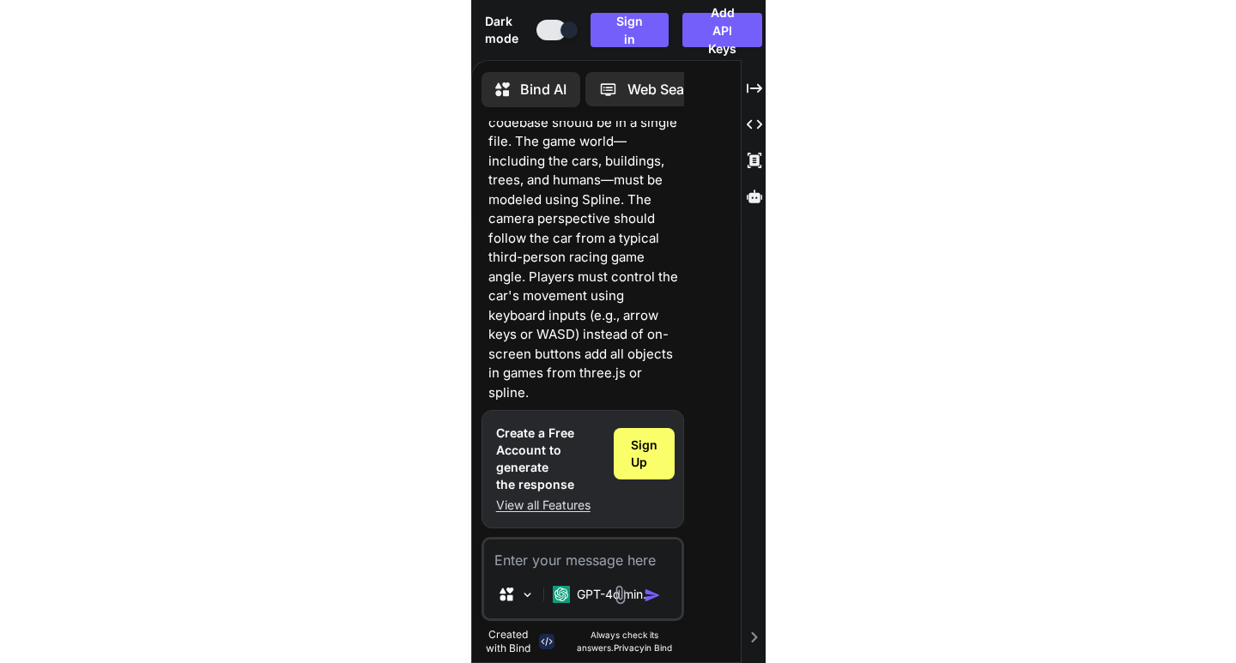
scroll to position [0, 0]
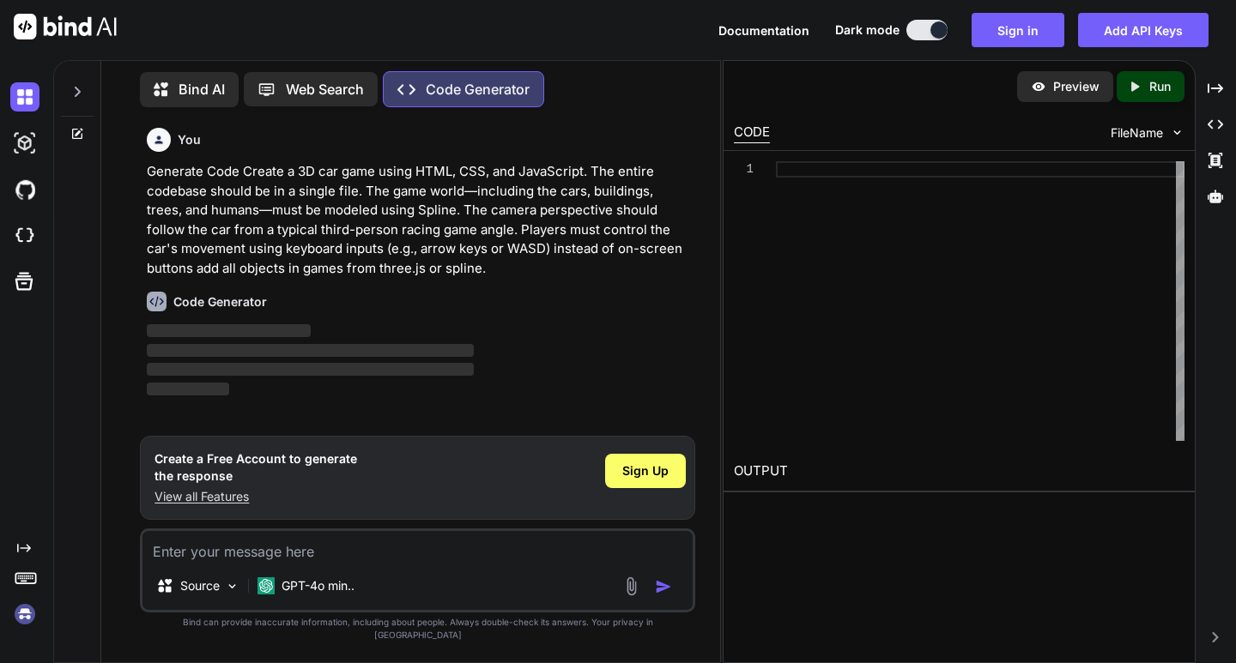
click at [369, 433] on div "You Generate Code Create a 3D car game using HTML, CSS, and JavaScript. The ent…" at bounding box center [418, 278] width 551 height 315
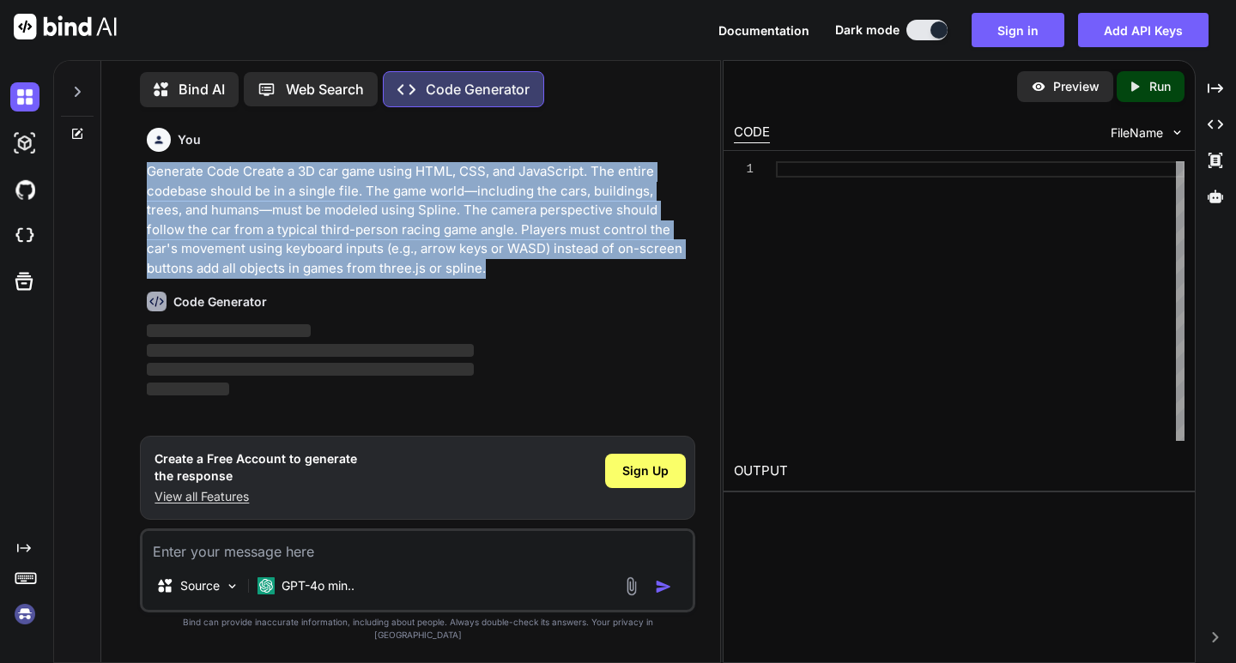
drag, startPoint x: 489, startPoint y: 270, endPoint x: 142, endPoint y: 167, distance: 362.8
click at [145, 169] on div "You Generate Code Create a 3D car game using HTML, CSS, and JavaScript. The ent…" at bounding box center [418, 278] width 551 height 315
copy p "Generate Code Create a 3D car game using HTML, CSS, and JavaScript. The entire …"
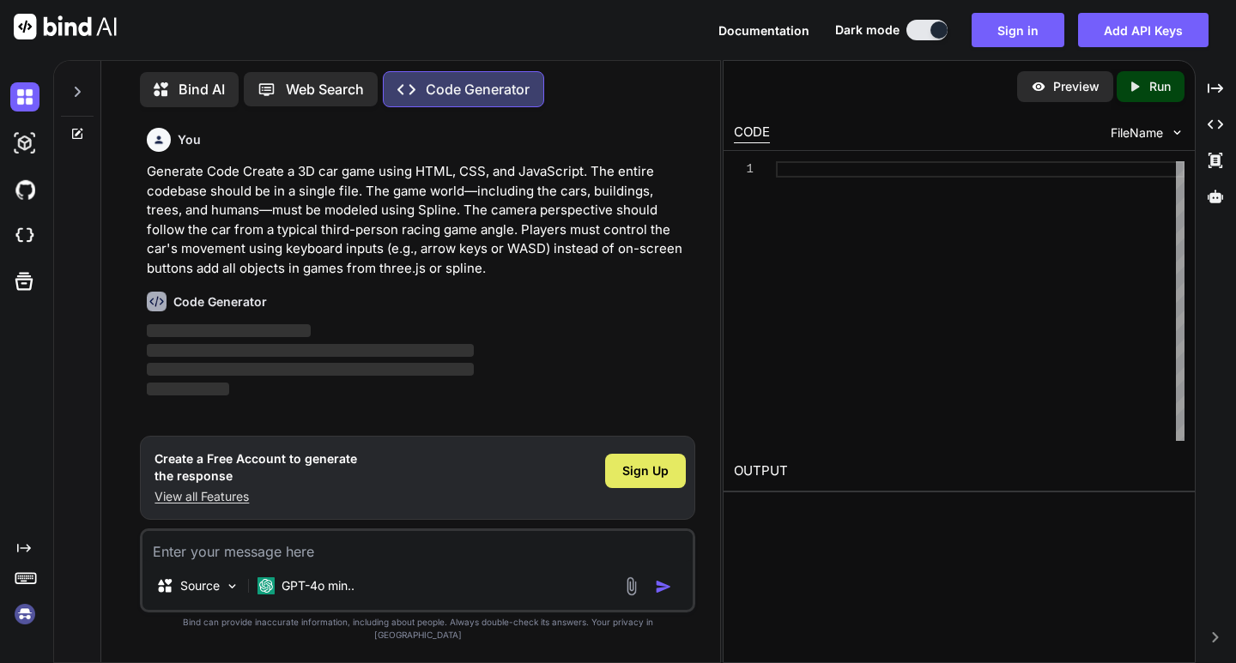
click at [609, 479] on div "Sign Up" at bounding box center [645, 471] width 81 height 34
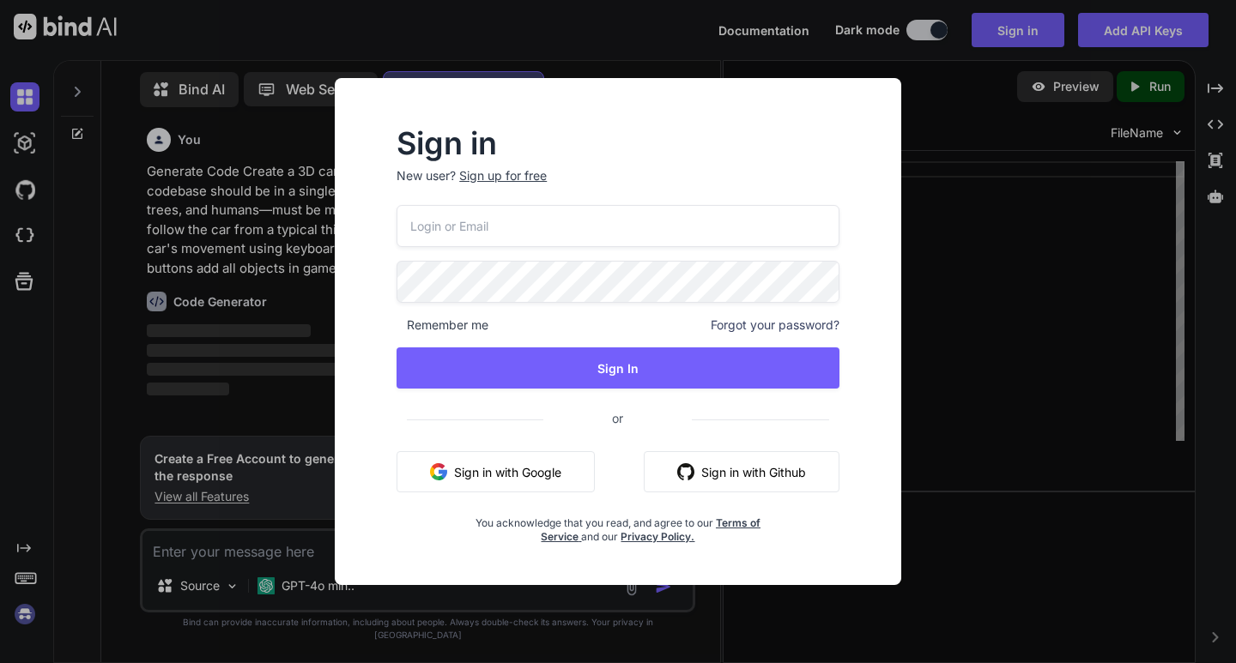
click at [440, 453] on button "Sign in with Google" at bounding box center [496, 471] width 198 height 41
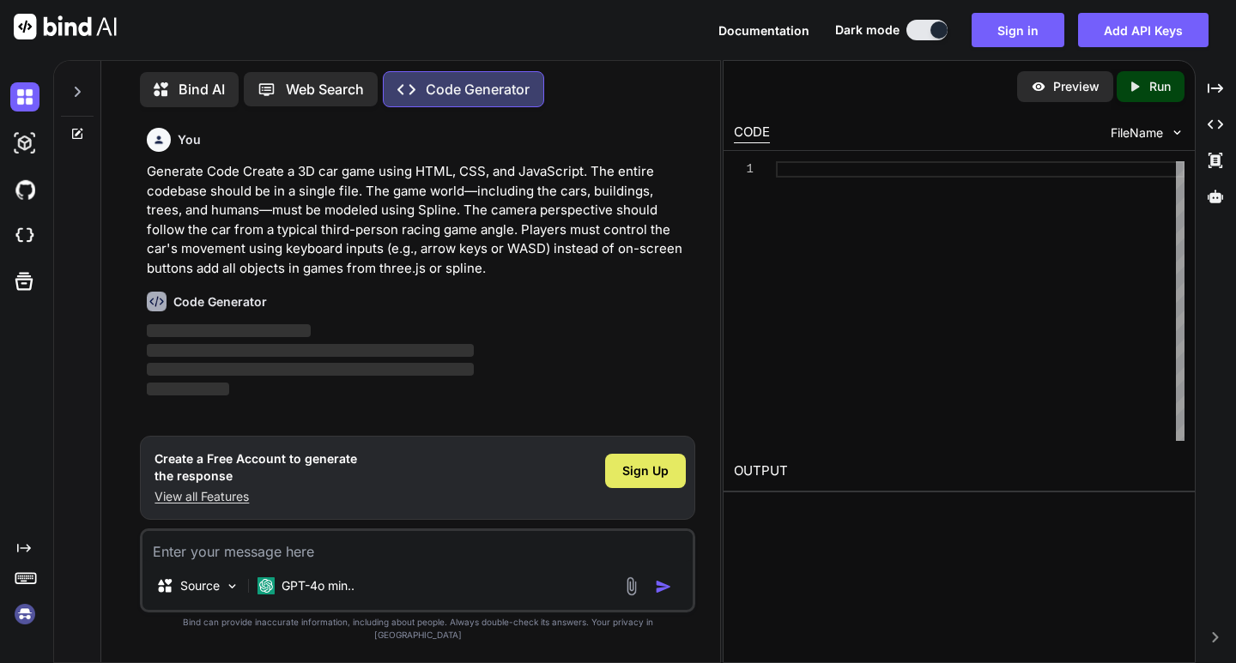
click at [629, 474] on div "Sign Up" at bounding box center [645, 471] width 81 height 34
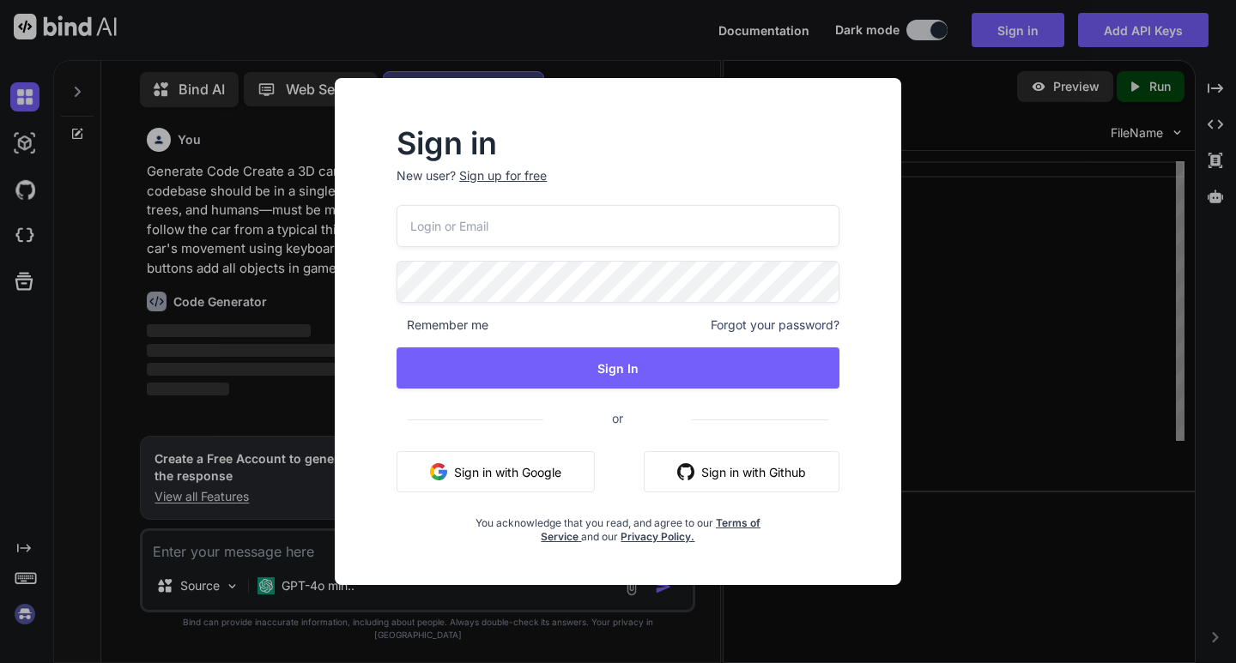
click at [590, 227] on input "email" at bounding box center [618, 226] width 443 height 42
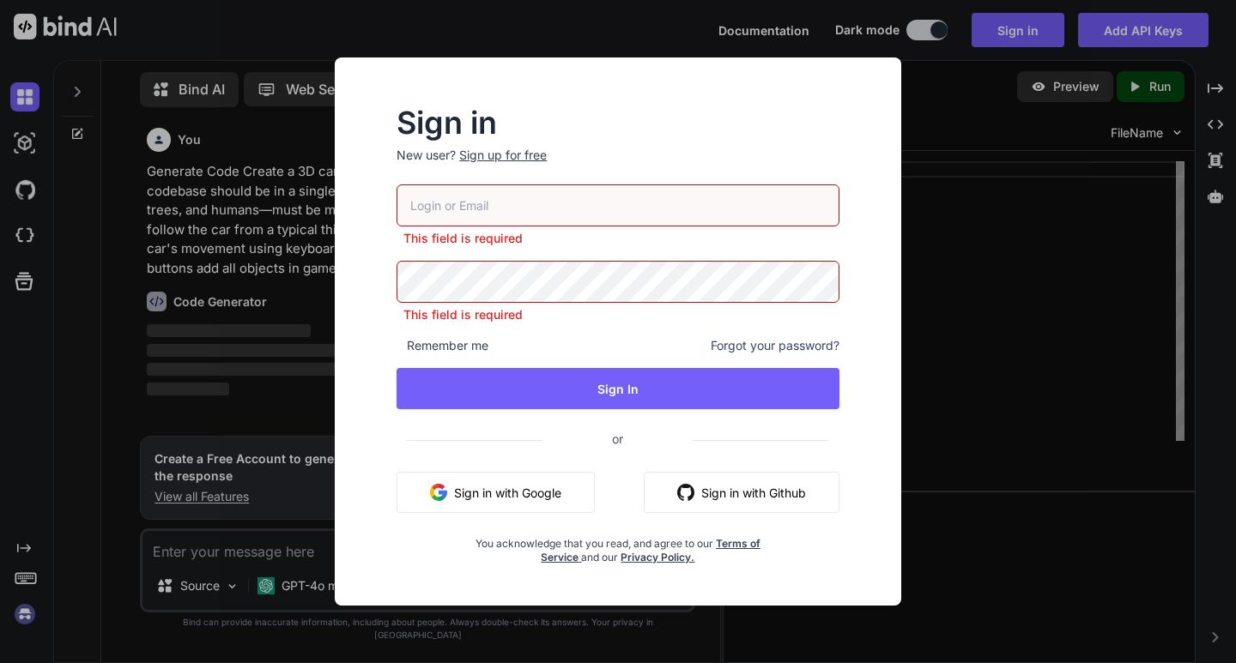
click at [479, 215] on input "email" at bounding box center [618, 206] width 443 height 42
click at [471, 303] on div "This field is required" at bounding box center [618, 292] width 443 height 63
click at [502, 219] on input "email" at bounding box center [618, 206] width 443 height 42
click at [496, 209] on input "email" at bounding box center [618, 206] width 443 height 42
drag, startPoint x: 512, startPoint y: 214, endPoint x: 509, endPoint y: 227, distance: 13.3
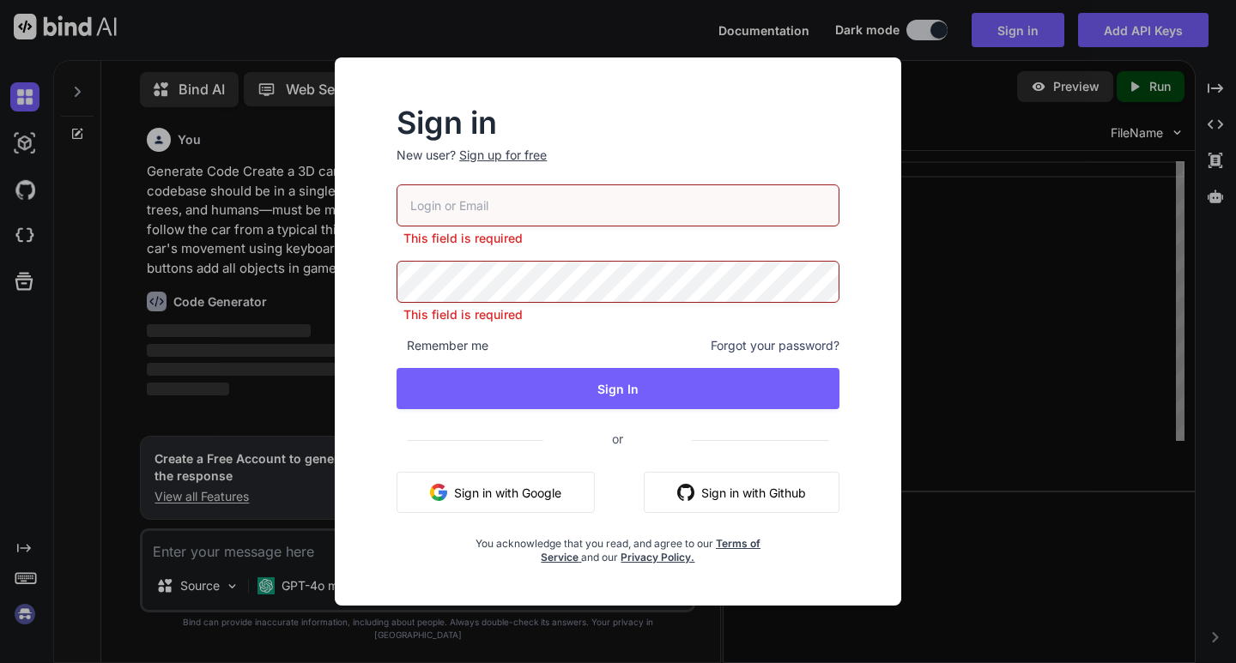
click at [512, 218] on input "email" at bounding box center [618, 206] width 443 height 42
drag, startPoint x: 518, startPoint y: 209, endPoint x: 529, endPoint y: 233, distance: 26.1
click at [524, 211] on input "email" at bounding box center [618, 206] width 443 height 42
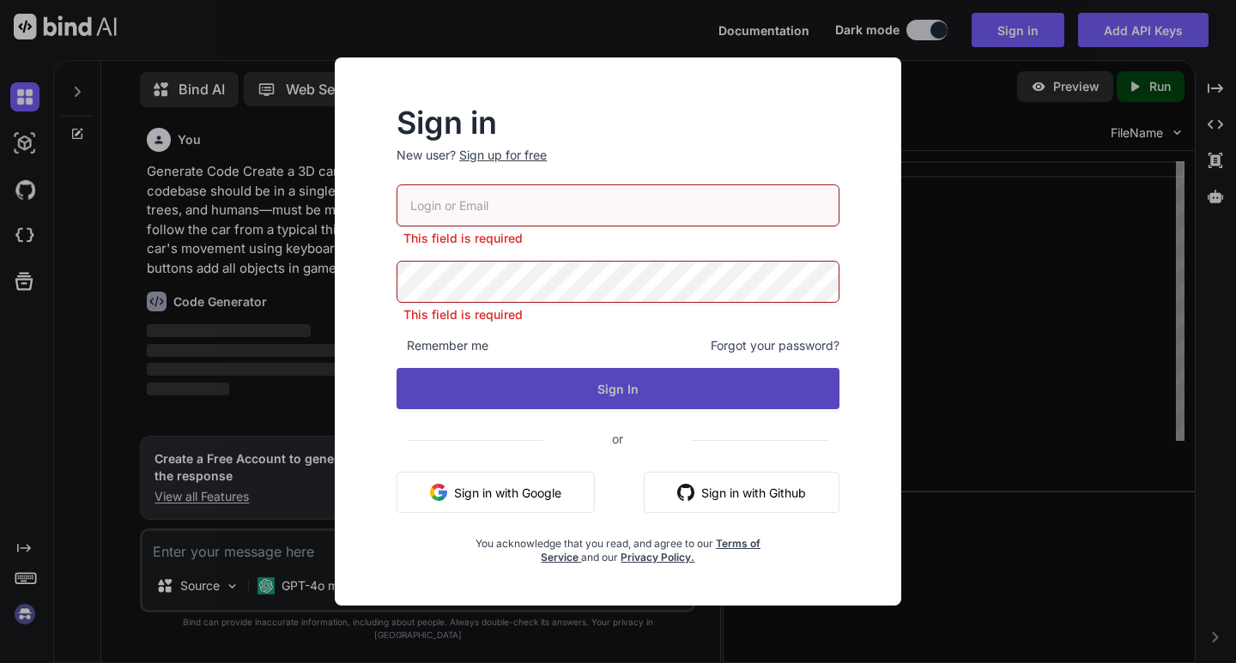
click at [540, 385] on button "Sign In" at bounding box center [618, 388] width 443 height 41
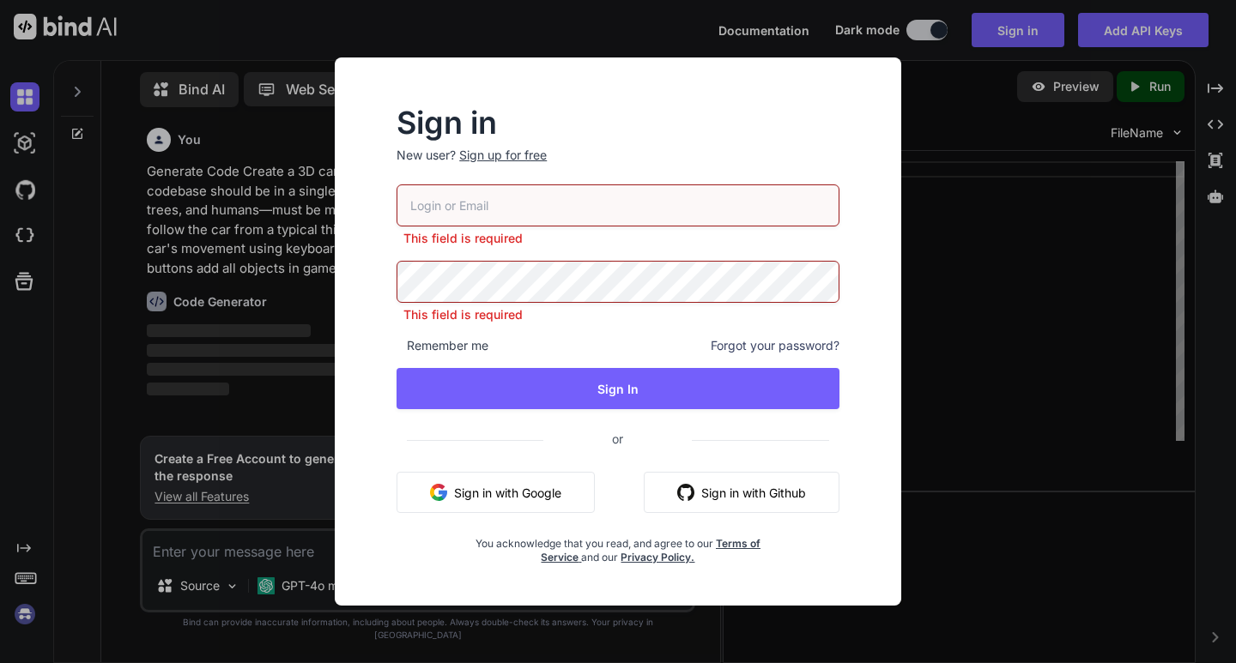
drag, startPoint x: 615, startPoint y: 446, endPoint x: 498, endPoint y: 489, distance: 125.2
click at [611, 447] on span "or" at bounding box center [617, 439] width 148 height 42
click at [526, 493] on button "Sign in with Google" at bounding box center [496, 492] width 198 height 41
drag, startPoint x: 984, startPoint y: 448, endPoint x: 921, endPoint y: 428, distance: 66.5
click at [942, 439] on div "Sign in New user? Sign up for free This field is required This field is require…" at bounding box center [618, 331] width 1236 height 663
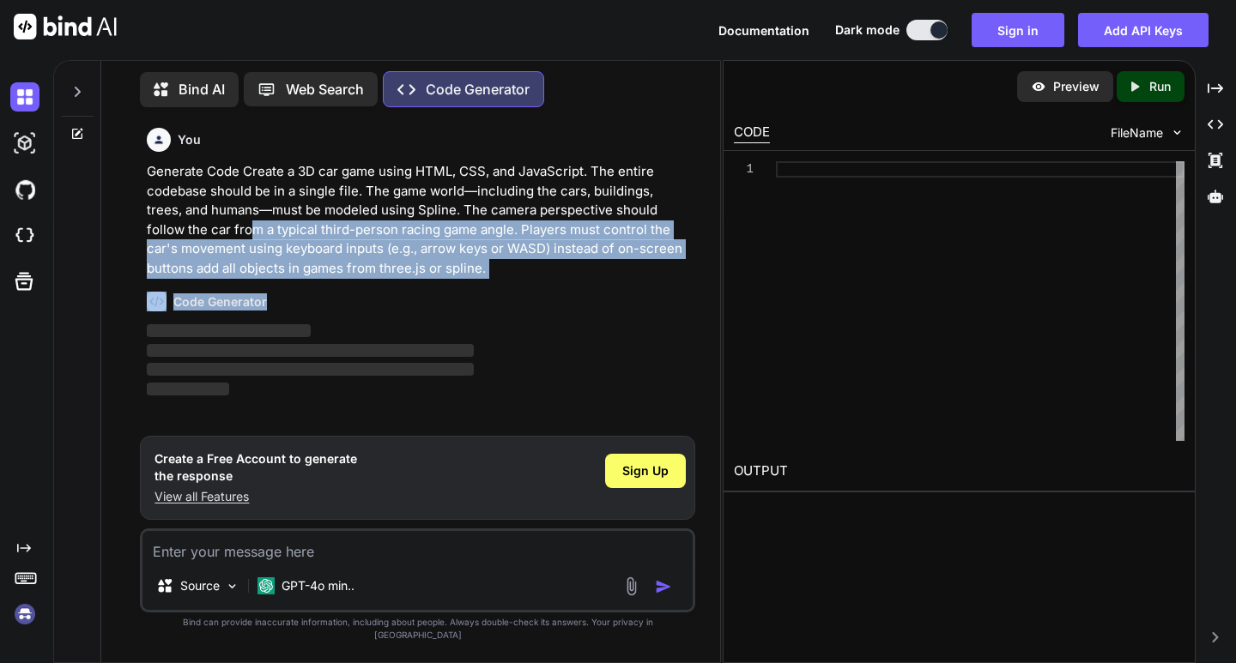
drag, startPoint x: 485, startPoint y: 270, endPoint x: 219, endPoint y: 247, distance: 267.0
click at [183, 233] on div "You Generate Code Create a 3D car game using HTML, CSS, and JavaScript. The ent…" at bounding box center [418, 278] width 551 height 315
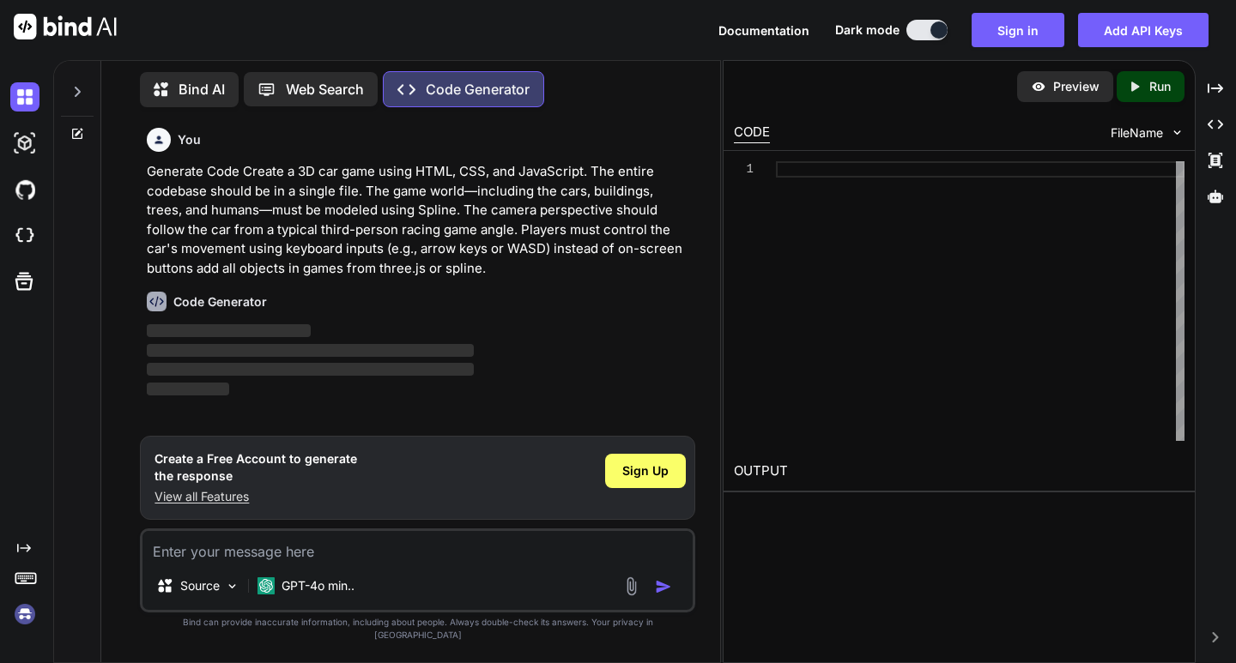
click at [130, 174] on div "You Generate Code Create a 3D car game using HTML, CSS, and JavaScript. The ent…" at bounding box center [417, 392] width 605 height 542
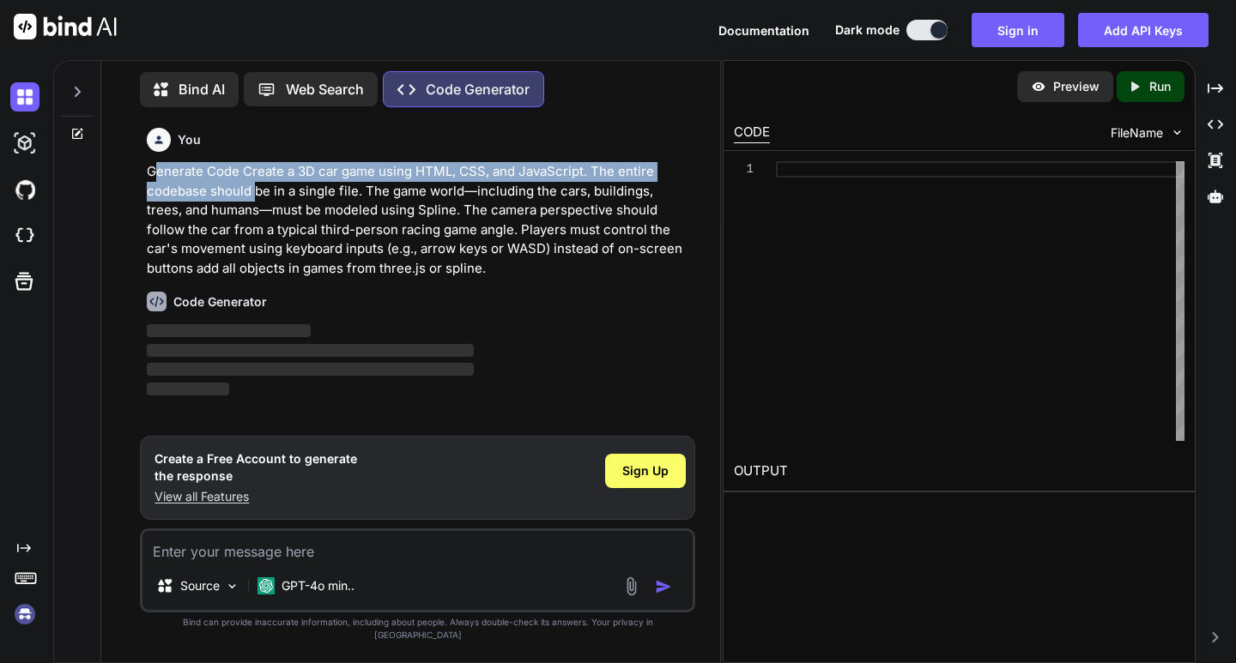
drag, startPoint x: 153, startPoint y: 173, endPoint x: 251, endPoint y: 189, distance: 99.2
click at [255, 190] on p "Generate Code Create a 3D car game using HTML, CSS, and JavaScript. The entire …" at bounding box center [419, 220] width 544 height 116
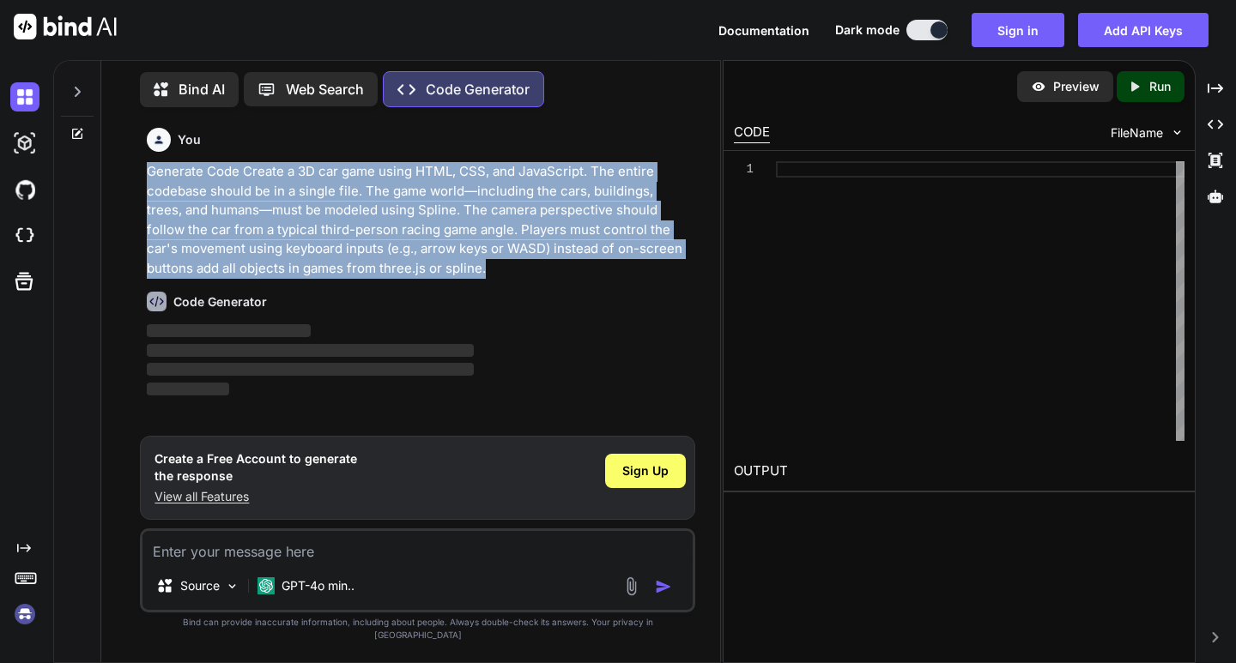
drag, startPoint x: 133, startPoint y: 172, endPoint x: 487, endPoint y: 264, distance: 365.6
click at [487, 264] on div "You Generate Code Create a 3D car game using HTML, CSS, and JavaScript. The ent…" at bounding box center [417, 392] width 605 height 542
copy p "Generate Code Create a 3D car game using HTML, CSS, and JavaScript. The entire …"
